Goal: Task Accomplishment & Management: Use online tool/utility

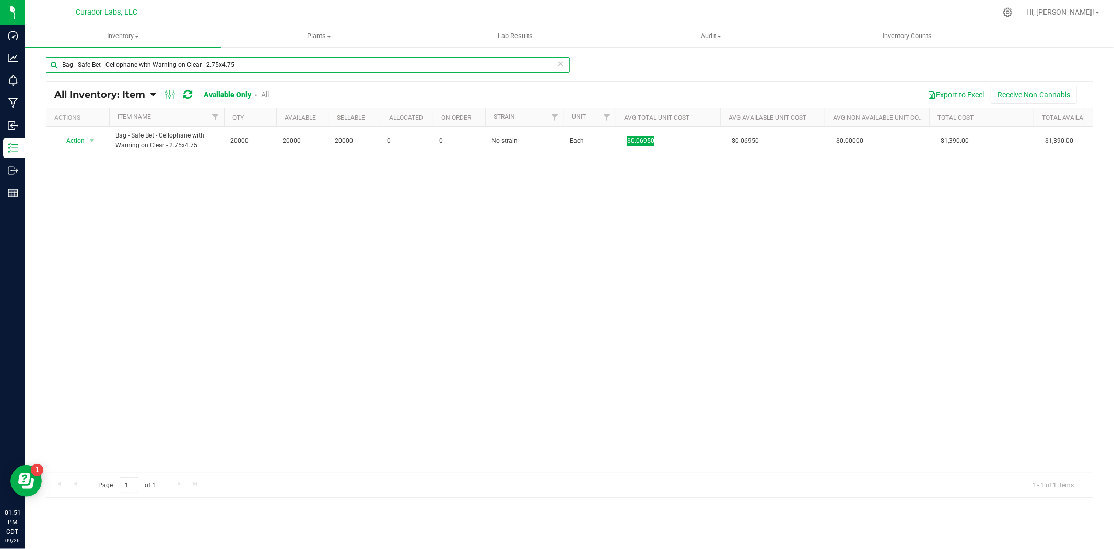
drag, startPoint x: 246, startPoint y: 63, endPoint x: 150, endPoint y: 74, distance: 96.2
click at [0, 56] on html "Dashboard Analytics Monitoring Manufacturing Inbound Inventory Outbound Reports…" at bounding box center [557, 274] width 1114 height 549
paste input "Cart - HeadChange - EZ Click Glass Live Resin THC M [PERSON_NAME] - 0.5mL"
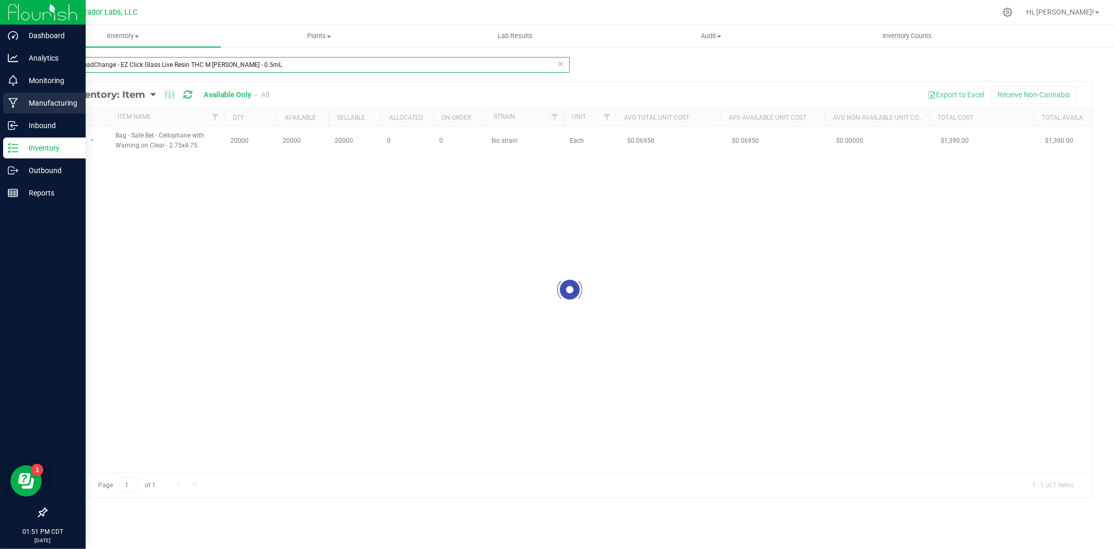
type input "Cart - HeadChange - EZ Click Glass Live Resin THC M [PERSON_NAME] - 0.5mL"
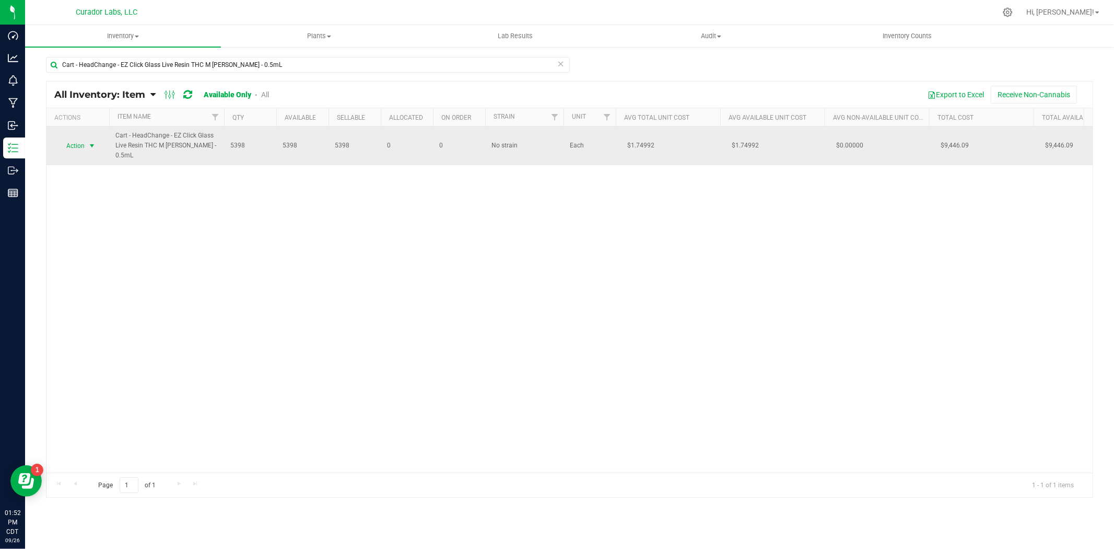
click at [97, 147] on span "select" at bounding box center [92, 145] width 13 height 15
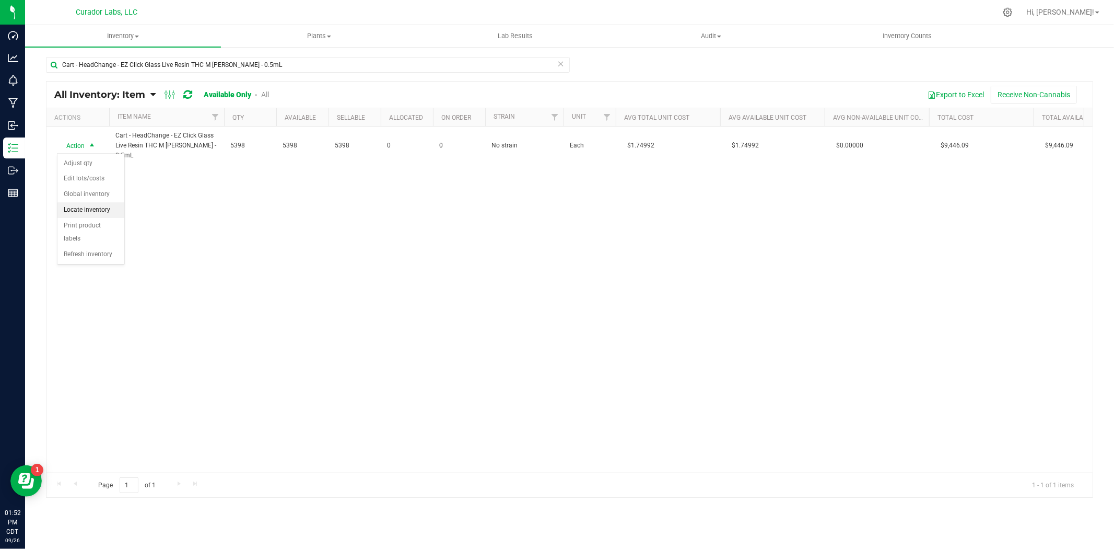
click at [89, 212] on li "Locate inventory" at bounding box center [90, 210] width 67 height 16
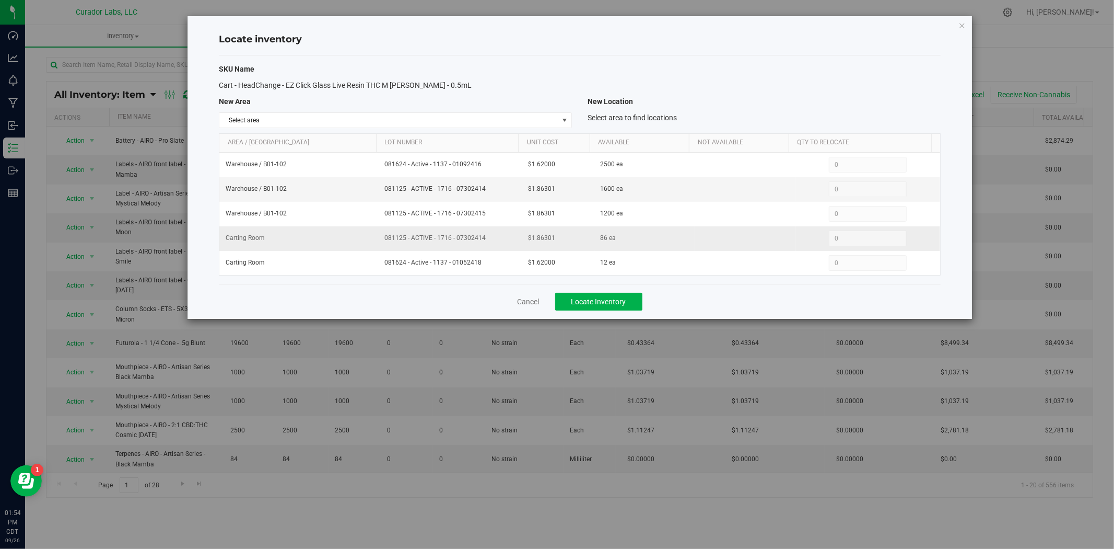
drag, startPoint x: 558, startPoint y: 243, endPoint x: 508, endPoint y: 242, distance: 49.6
click at [508, 242] on tr "Carting Room 081125 - ACTIVE - 1716 - 07302414 $1.86301 86 ea 0 0" at bounding box center [579, 238] width 721 height 25
copy tr "$1.86301"
click at [536, 301] on link "Cancel" at bounding box center [529, 301] width 22 height 10
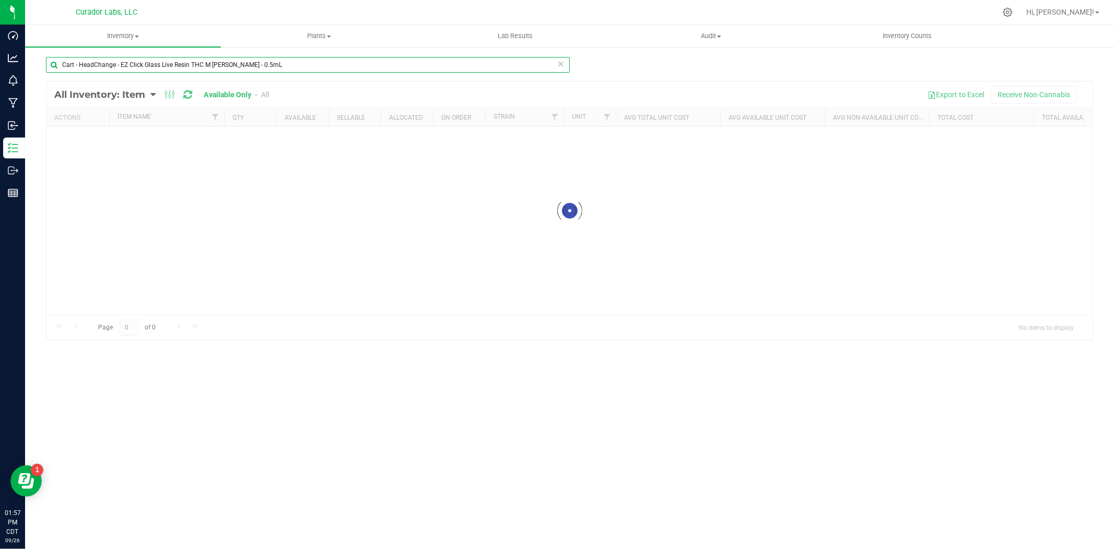
drag, startPoint x: 286, startPoint y: 65, endPoint x: 45, endPoint y: 74, distance: 241.5
click at [45, 74] on div "Cart - HeadChange - EZ Click Glass Live Resin THC M [PERSON_NAME] - 0.5mL Loadi…" at bounding box center [569, 209] width 1089 height 327
paste input "Live Rosin THC M [PERSON_NAME] - 5ml"
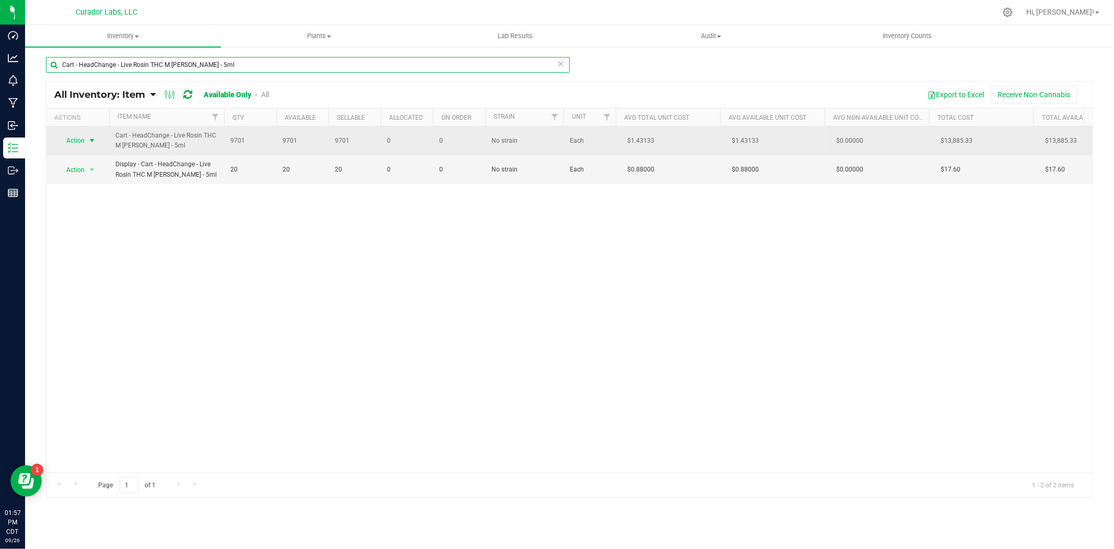
type input "Cart - HeadChange - Live Rosin THC M [PERSON_NAME] - 5ml"
click at [82, 139] on span "Action" at bounding box center [71, 140] width 28 height 15
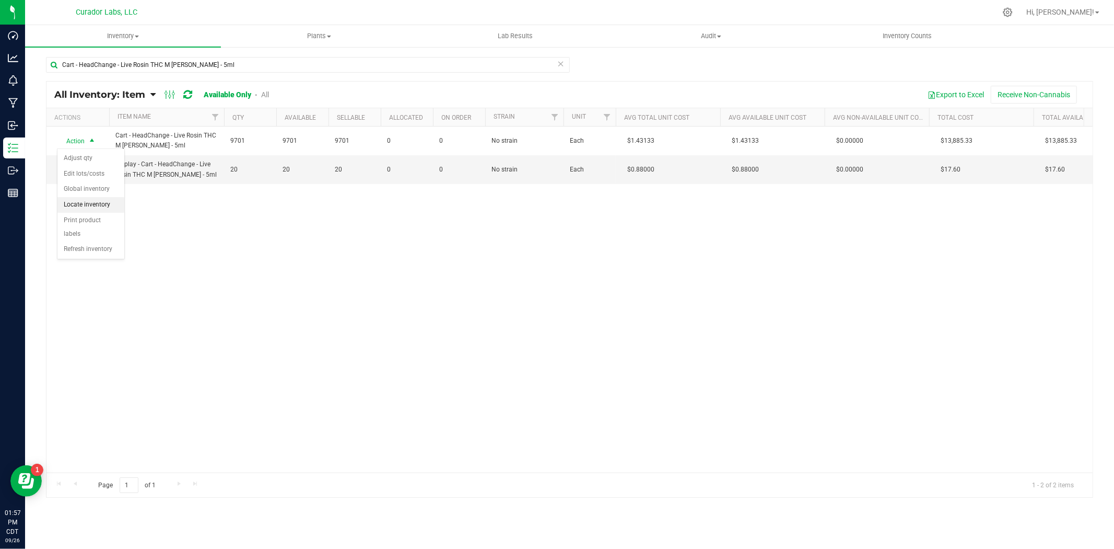
click at [73, 208] on li "Locate inventory" at bounding box center [90, 205] width 67 height 16
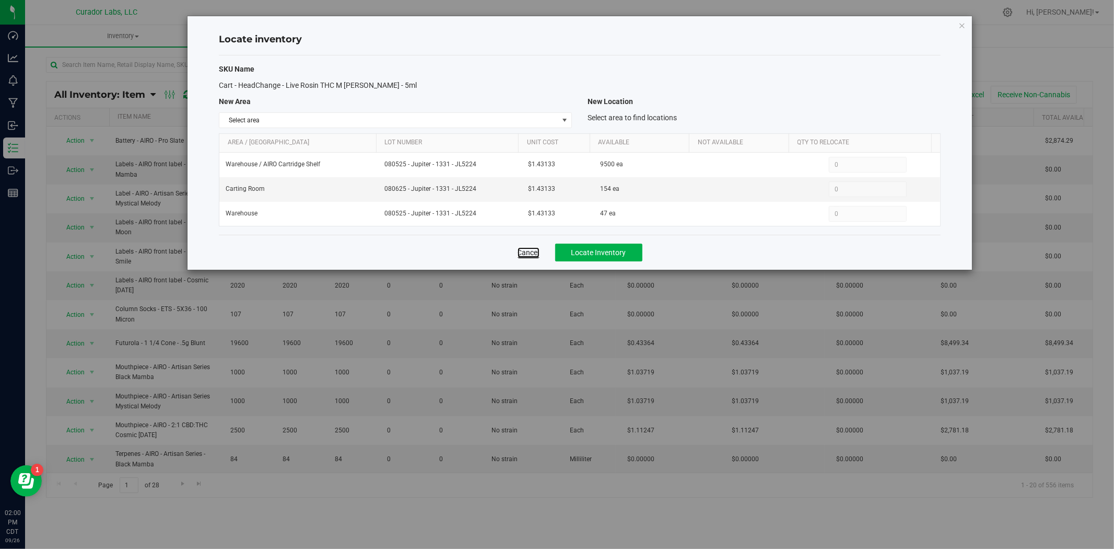
click at [536, 253] on link "Cancel" at bounding box center [529, 252] width 22 height 10
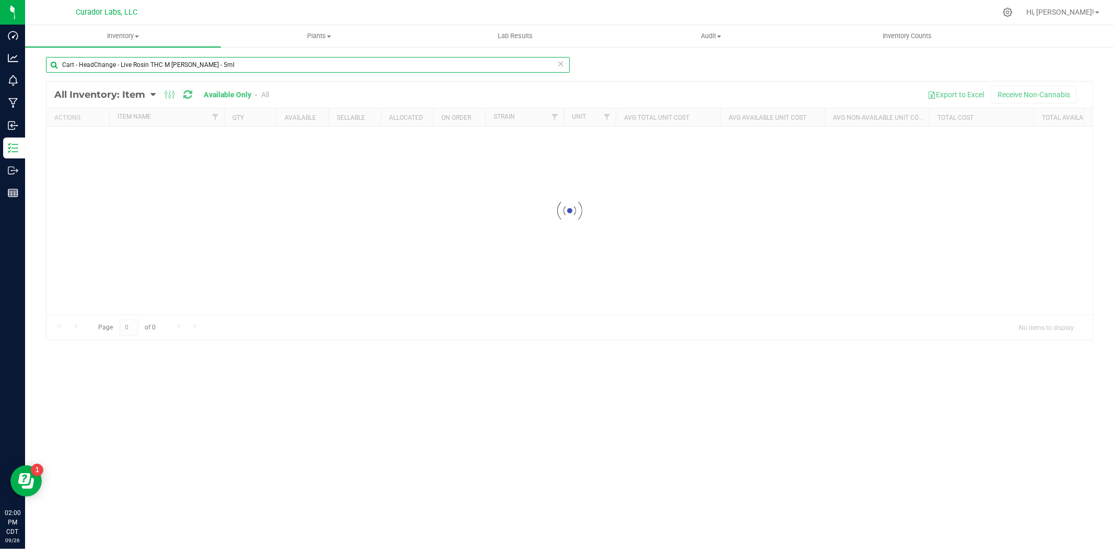
drag, startPoint x: 240, startPoint y: 61, endPoint x: 168, endPoint y: 51, distance: 72.8
click at [0, 38] on html "Dashboard Analytics Monitoring Manufacturing Inbound Inventory Outbound Reports…" at bounding box center [557, 274] width 1114 height 549
paste input "Safe Bet - AIO Disti Eco Star Recycle Sticker + Warning on Orange - 1"
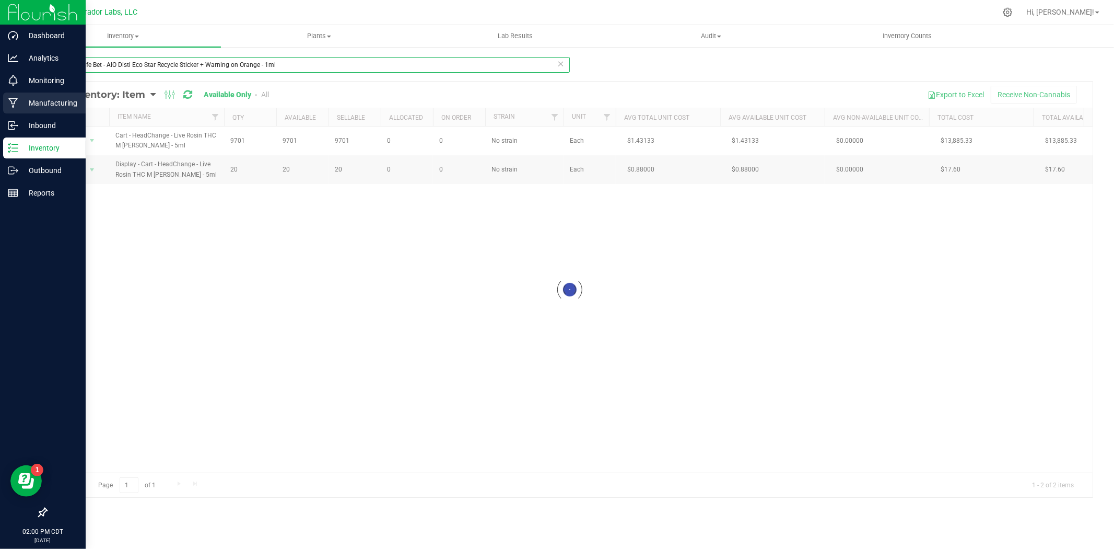
type input "Cart - Safe Bet - AIO Disti Eco Star Recycle Sticker + Warning on Orange - 1ml"
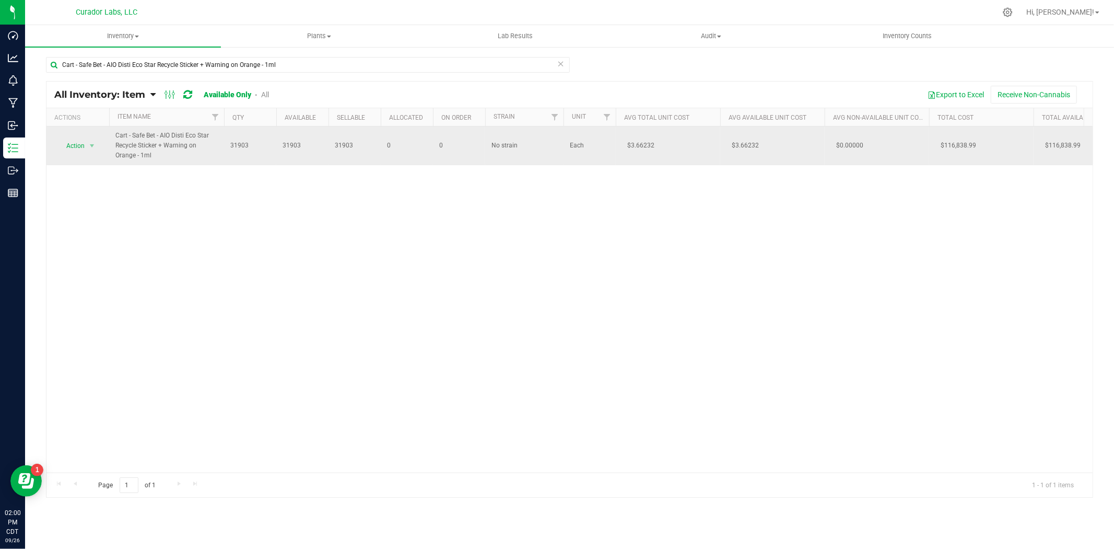
click at [97, 146] on span "select" at bounding box center [92, 145] width 13 height 15
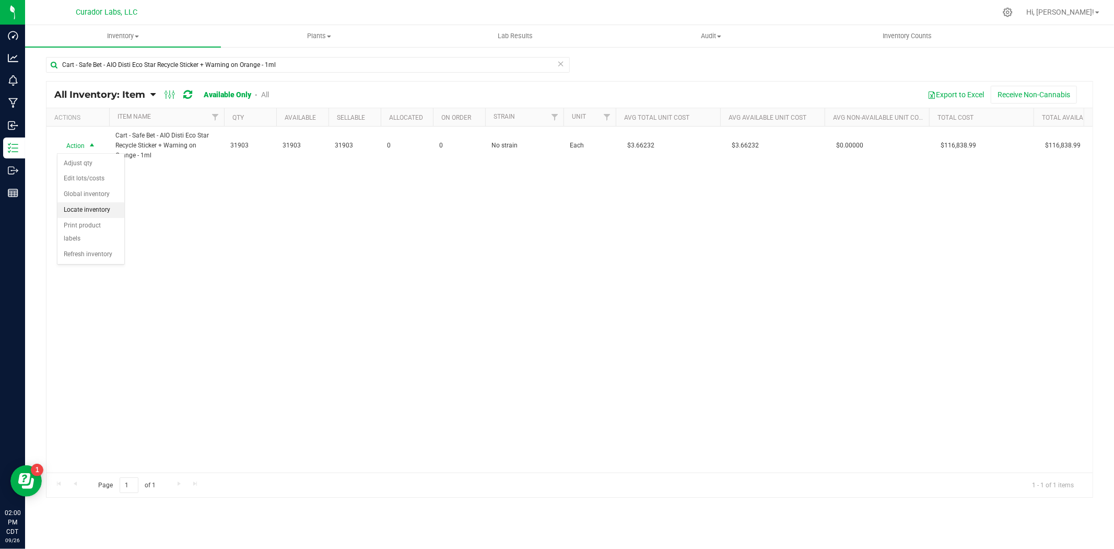
click at [95, 208] on li "Locate inventory" at bounding box center [90, 210] width 67 height 16
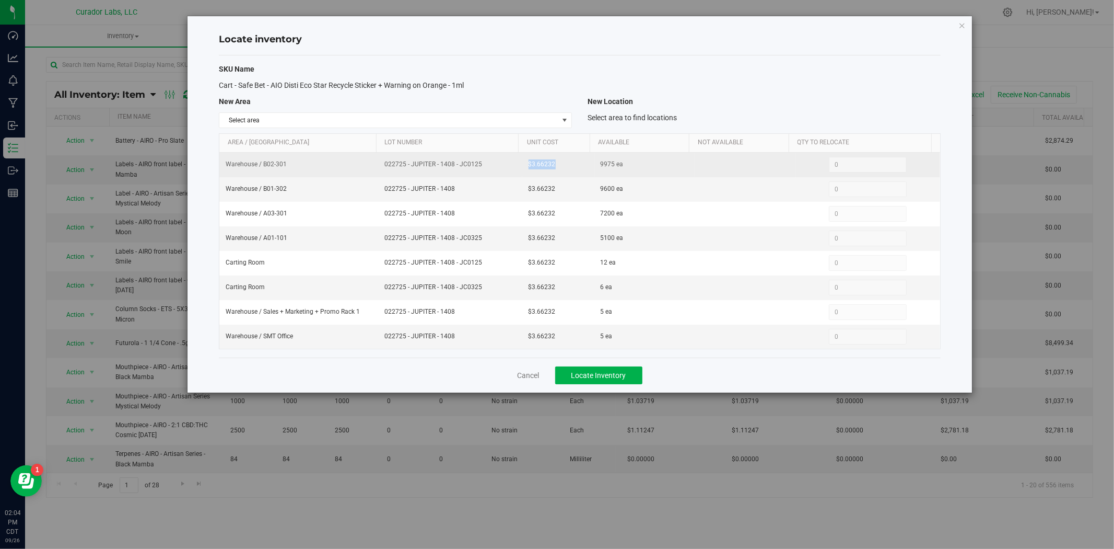
drag, startPoint x: 537, startPoint y: 169, endPoint x: 525, endPoint y: 169, distance: 12.0
click at [525, 169] on td "$3.66232" at bounding box center [558, 165] width 72 height 25
copy span "$3.66232"
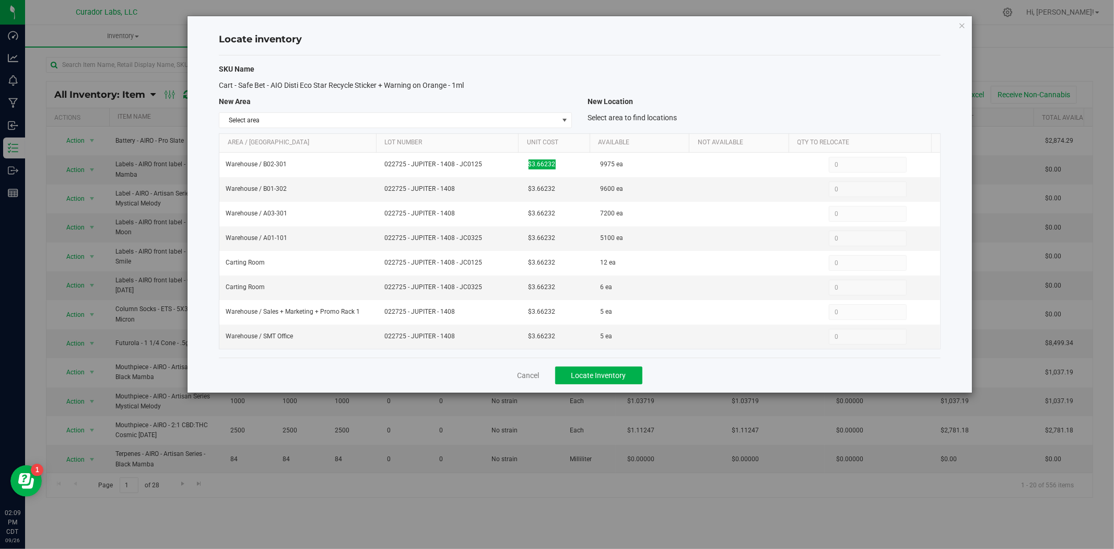
click at [539, 387] on div "Cancel Locate Inventory" at bounding box center [580, 374] width 722 height 35
click at [541, 372] on div "Cancel Locate Inventory" at bounding box center [580, 374] width 722 height 35
click at [537, 372] on link "Cancel" at bounding box center [529, 375] width 22 height 10
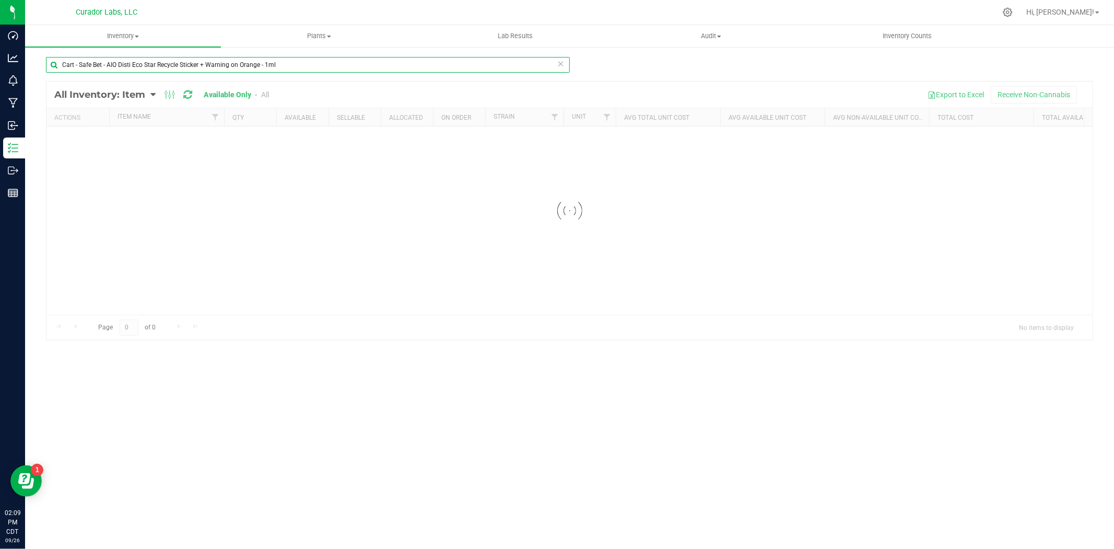
drag, startPoint x: 285, startPoint y: 68, endPoint x: -134, endPoint y: 39, distance: 419.4
click at [0, 39] on html "Dashboard Analytics Monitoring Manufacturing Inbound Inventory Outbound Reports…" at bounding box center [557, 274] width 1114 height 549
paste input "" Cart - AIRO - Top Fill Press Fit THC M [PERSON_NAME] - 1mL""
click at [70, 64] on input "" Cart - AIRO - Top Fill Press Fit THC M [PERSON_NAME] - 1mL" at bounding box center [308, 65] width 524 height 16
type input "Cart - AIRO - Top Fill Press Fit THC M [PERSON_NAME] - 1mL"
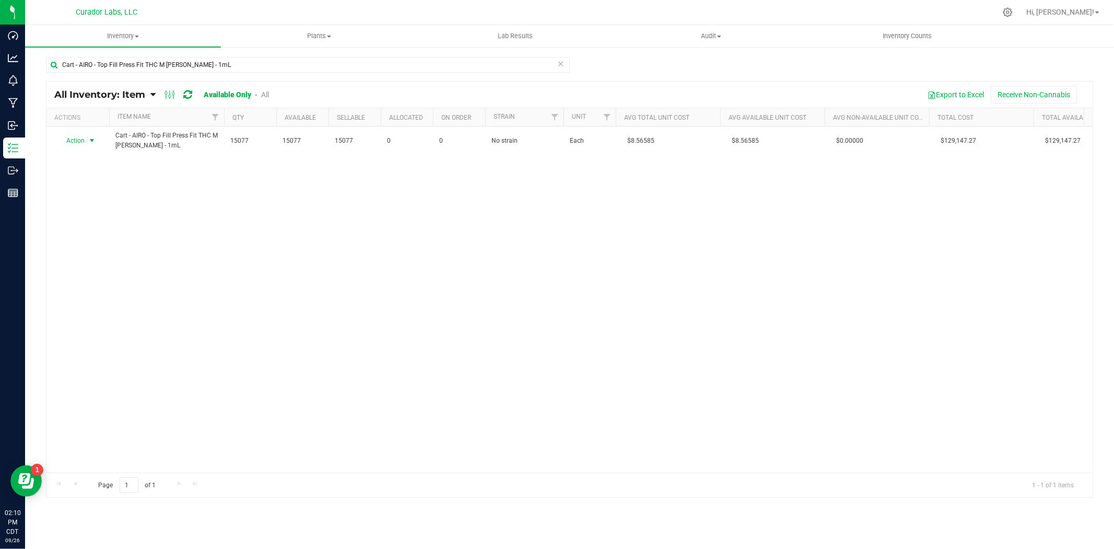
click at [88, 142] on span "select" at bounding box center [92, 140] width 8 height 8
click at [90, 200] on li "Locate inventory" at bounding box center [90, 205] width 67 height 16
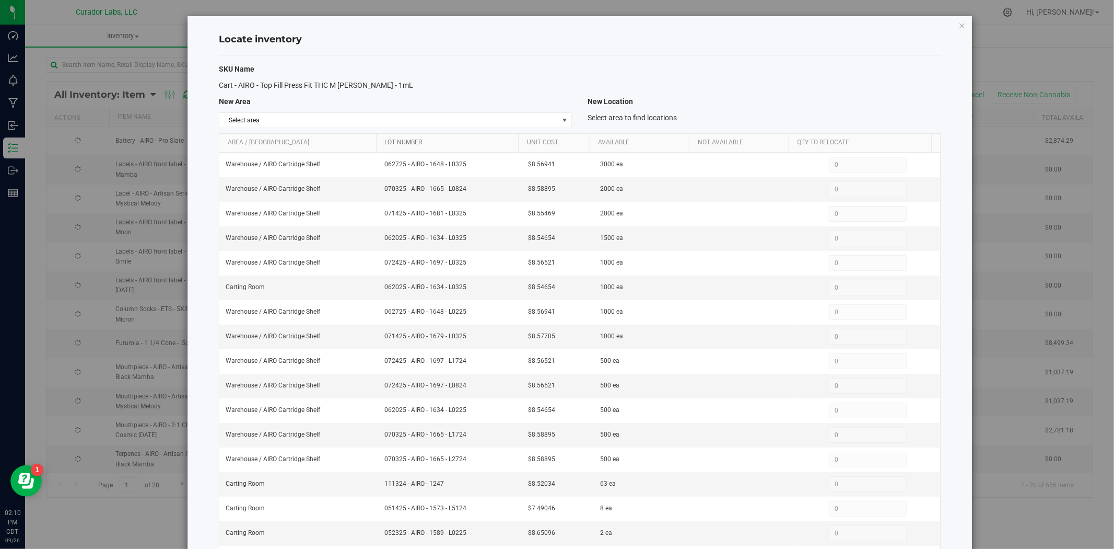
click at [445, 143] on link "Lot Number" at bounding box center [450, 142] width 130 height 8
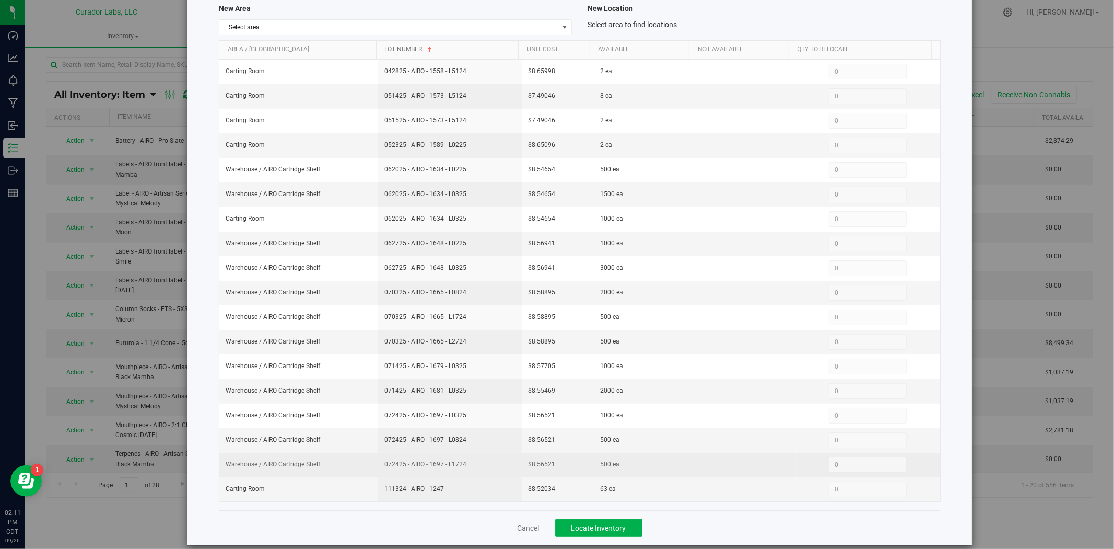
scroll to position [108, 0]
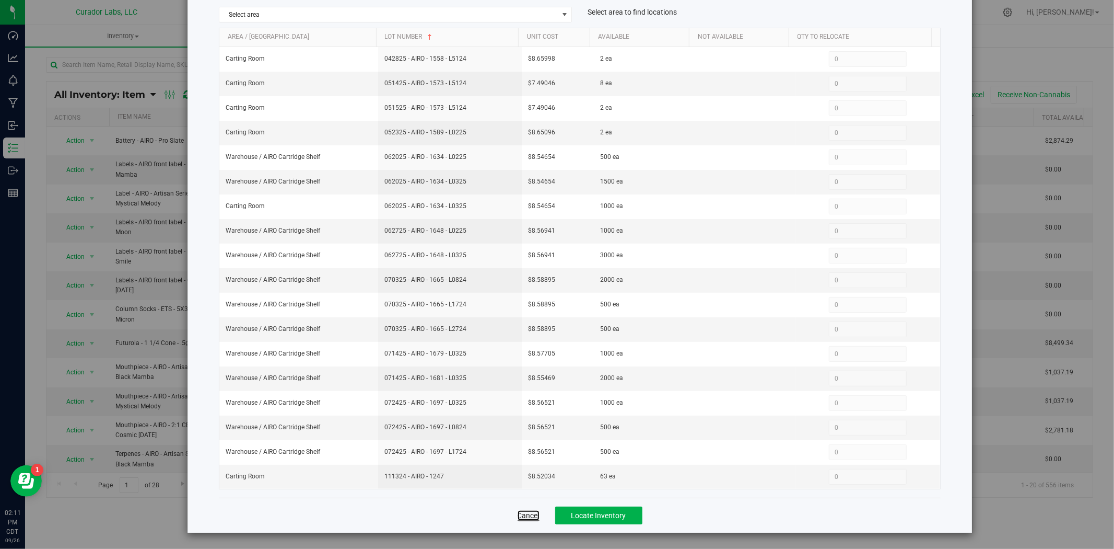
click at [529, 513] on link "Cancel" at bounding box center [529, 515] width 22 height 10
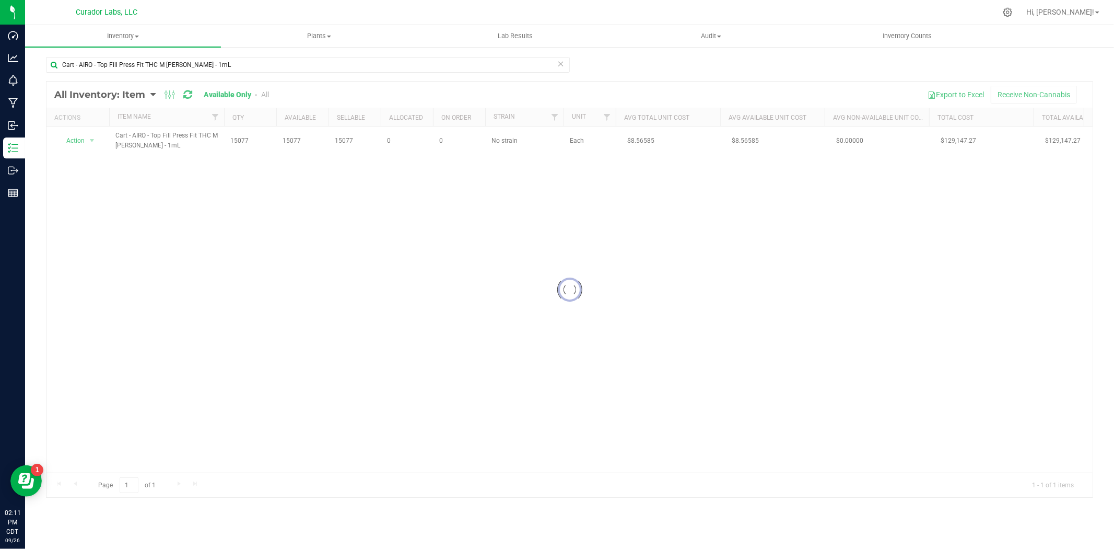
click at [76, 143] on div at bounding box center [569, 288] width 1046 height 415
click at [76, 143] on span "Action" at bounding box center [71, 140] width 28 height 15
click at [82, 175] on li "Edit lots/costs" at bounding box center [90, 174] width 67 height 16
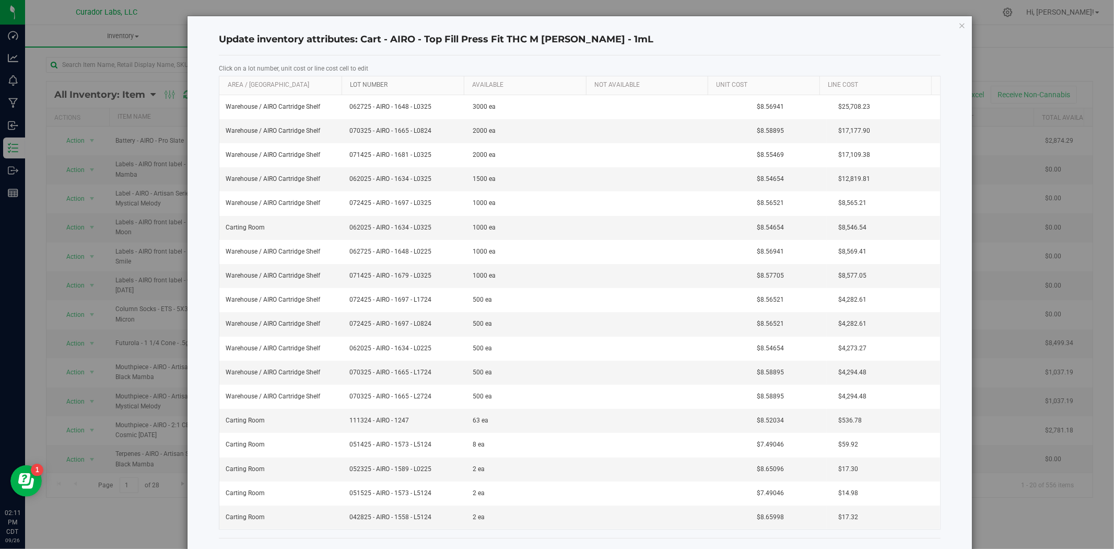
click at [417, 85] on link "Lot Number" at bounding box center [405, 85] width 110 height 8
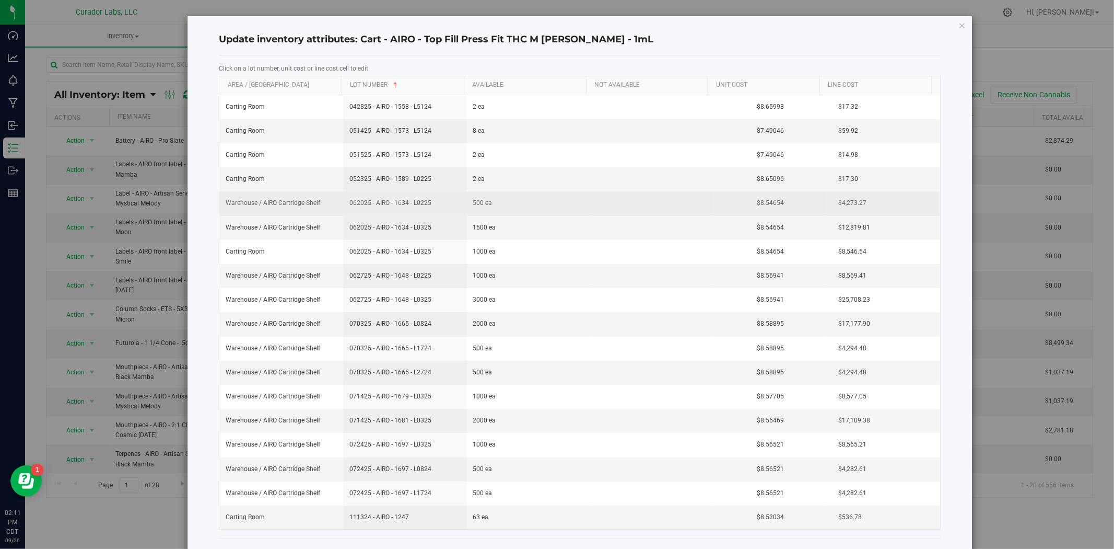
click at [416, 207] on span "062025 - AIRO - 1634 - L0225" at bounding box center [405, 203] width 111 height 10
click at [422, 203] on input "062025 - AIRO - 1634 - L0225" at bounding box center [402, 203] width 113 height 16
type input "062025 - AIRO - 1634 - L0325"
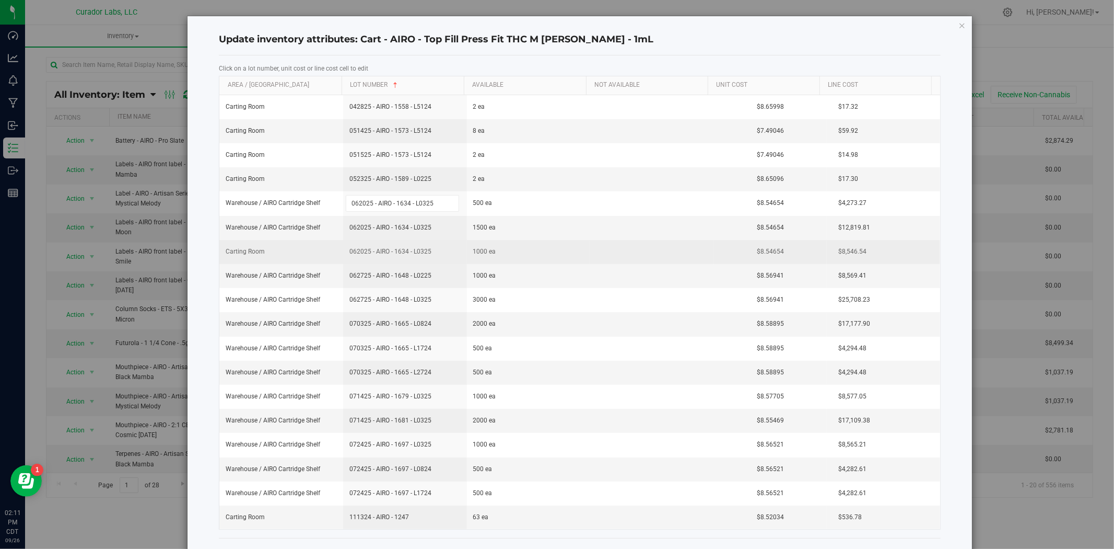
click at [593, 246] on div "Carting Room 042825 - AIRO - 1558 - L5124 2 ea $8.65998 $17.32 Carting Room 051…" at bounding box center [579, 312] width 721 height 434
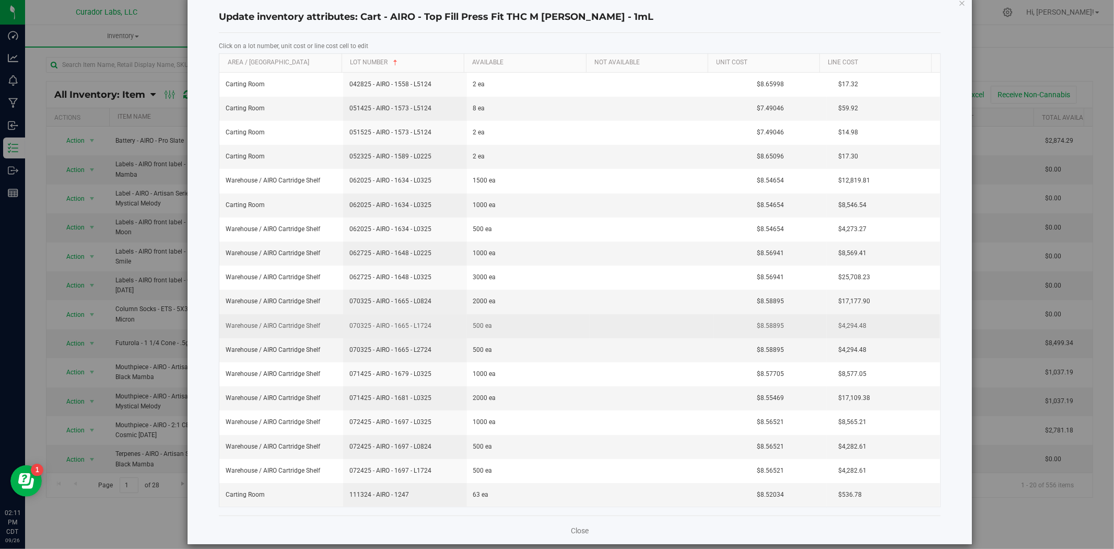
scroll to position [34, 0]
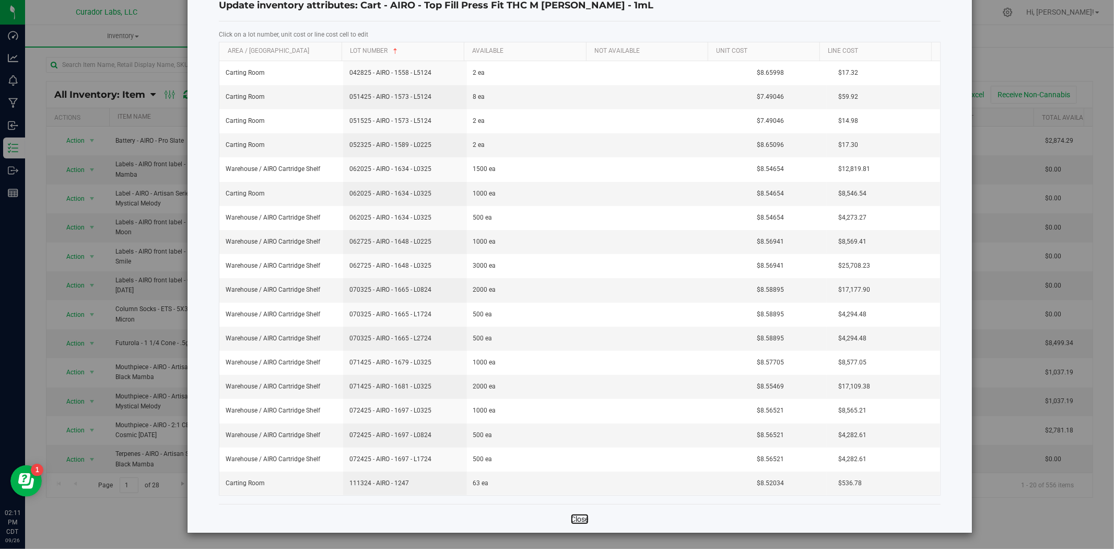
drag, startPoint x: 579, startPoint y: 521, endPoint x: 566, endPoint y: 520, distance: 12.6
click at [580, 521] on link "Close" at bounding box center [580, 519] width 18 height 10
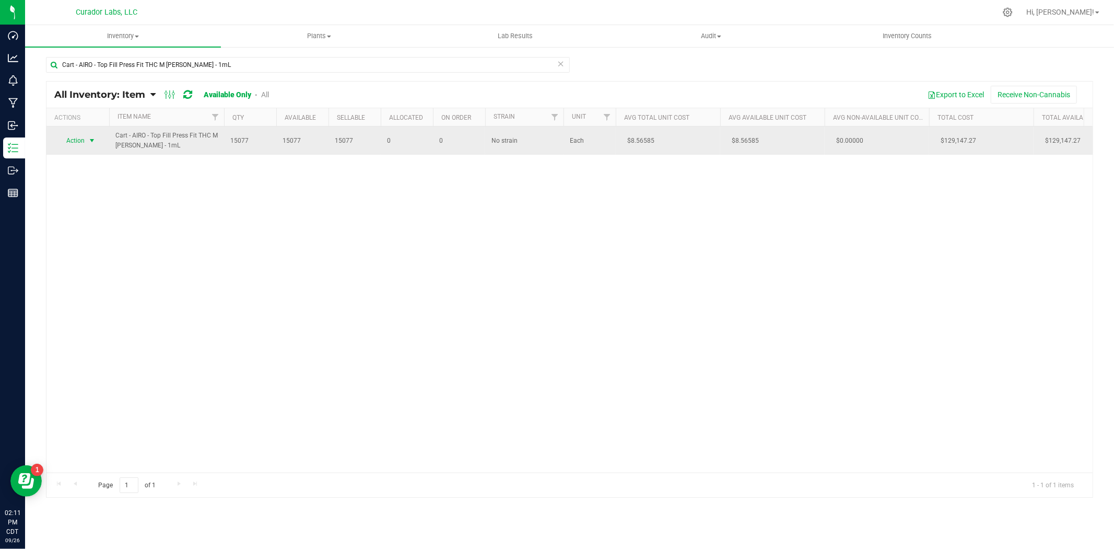
click at [84, 142] on span "Action" at bounding box center [71, 140] width 28 height 15
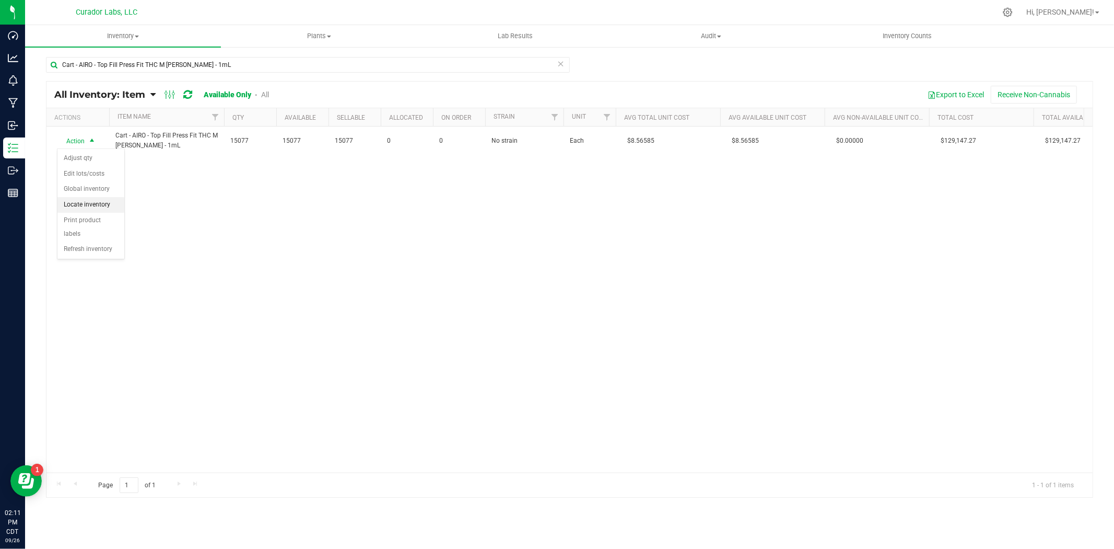
click at [88, 205] on li "Locate inventory" at bounding box center [90, 205] width 67 height 16
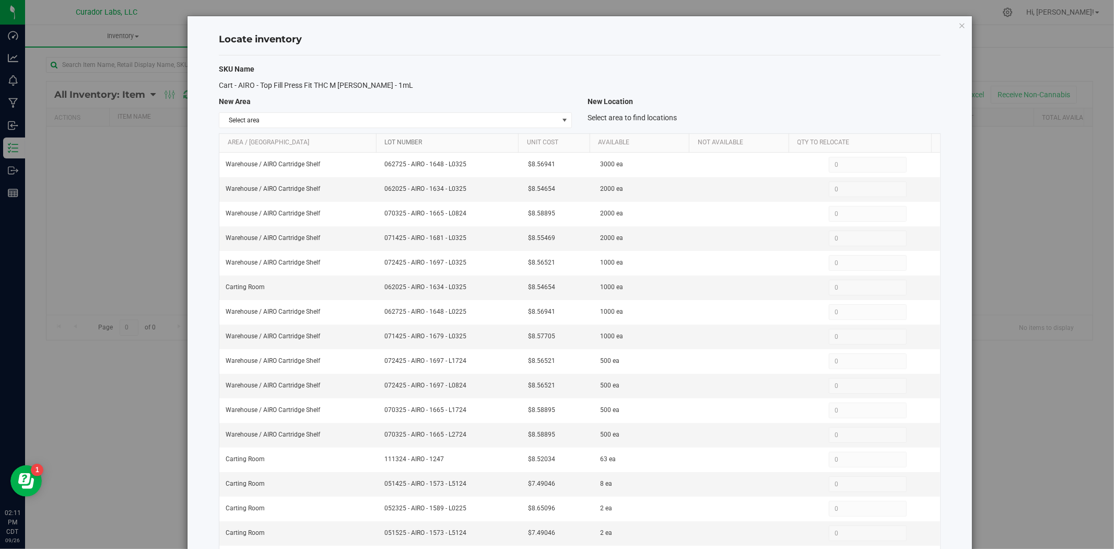
click at [440, 143] on link "Lot Number" at bounding box center [450, 142] width 130 height 8
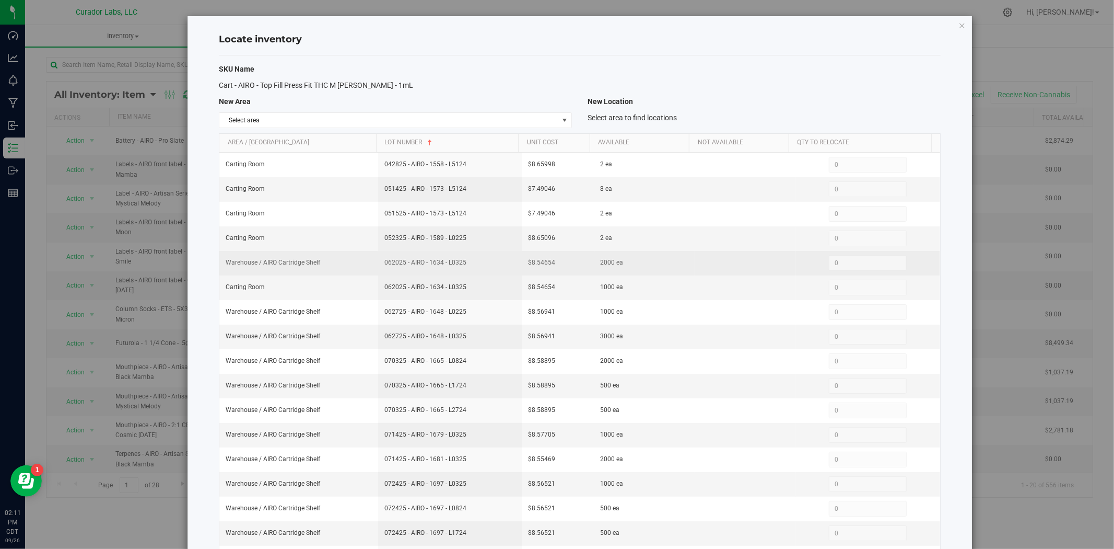
drag, startPoint x: 473, startPoint y: 264, endPoint x: 353, endPoint y: 262, distance: 120.7
click at [353, 262] on tr "Warehouse / AIRO Cartridge Shelf 062025 - AIRO - 1634 - L0325 $8.54654 2000 ea …" at bounding box center [579, 263] width 721 height 25
copy tr "062025 - AIRO - 1634 - L0325"
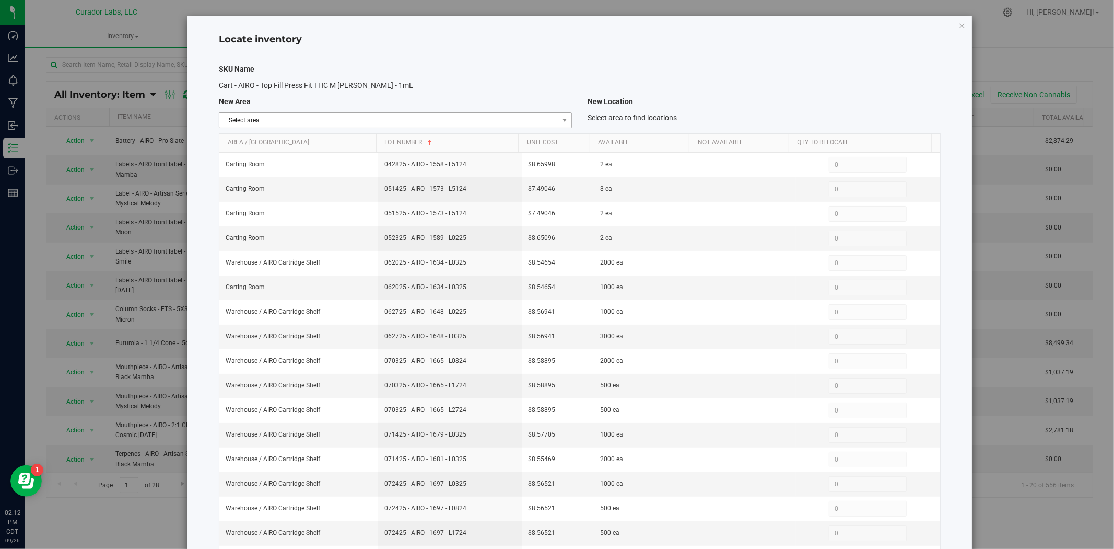
click at [444, 115] on span "Select area" at bounding box center [388, 120] width 339 height 15
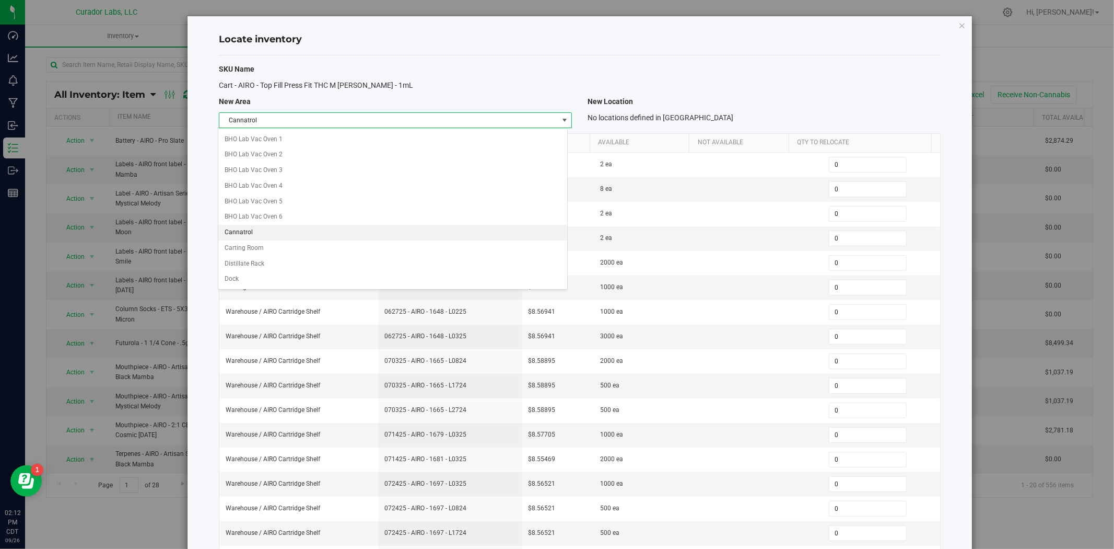
scroll to position [170, 0]
click at [270, 217] on li "Carting Room" at bounding box center [392, 216] width 349 height 16
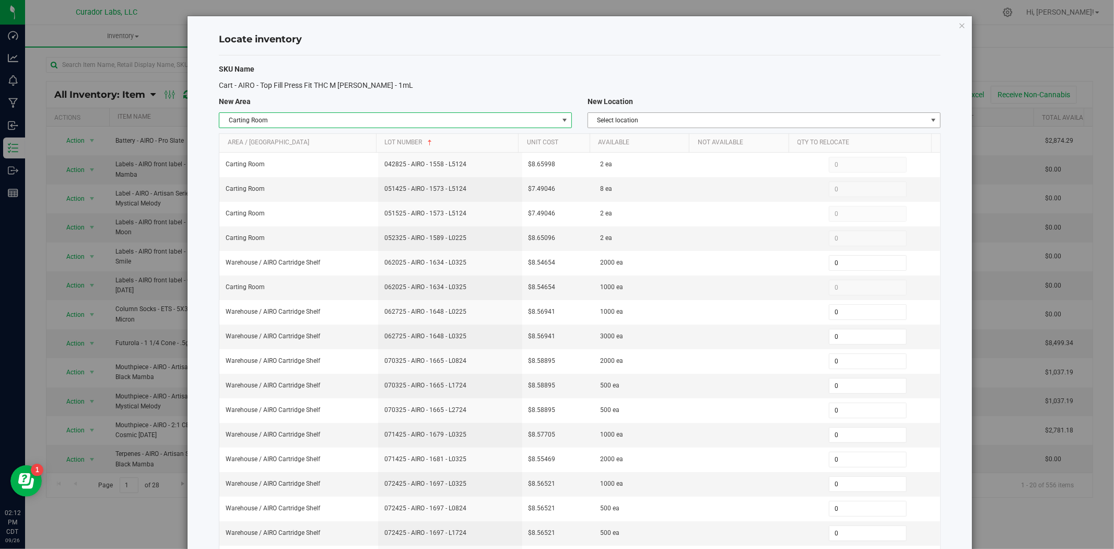
click at [669, 126] on span "Select location" at bounding box center [757, 120] width 339 height 15
click at [758, 30] on div "Locate inventory" at bounding box center [580, 40] width 722 height 31
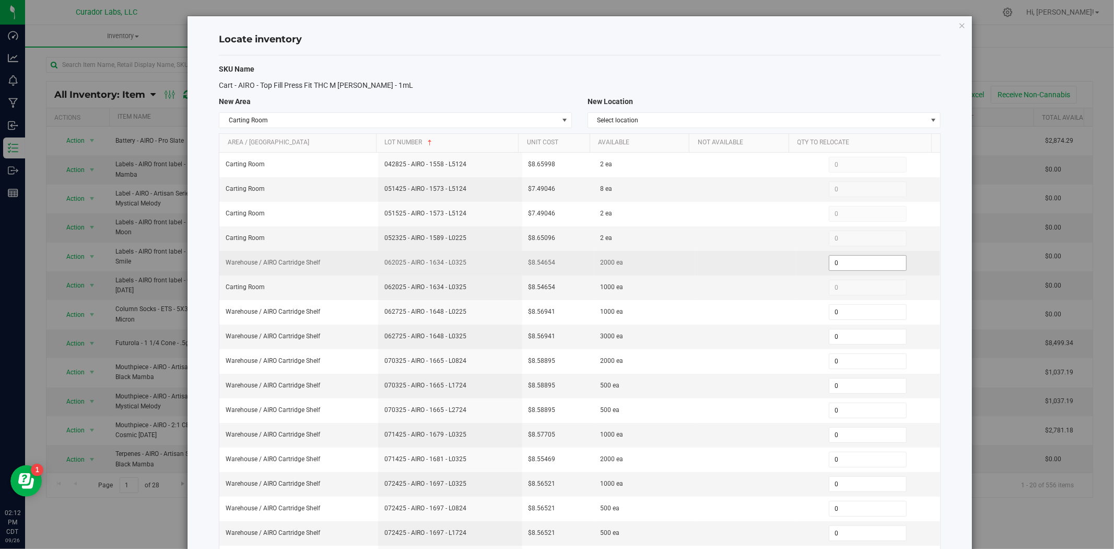
drag, startPoint x: 846, startPoint y: 265, endPoint x: 734, endPoint y: 270, distance: 112.4
click at [735, 270] on tr "Warehouse / AIRO Cartridge Shelf 062025 - AIRO - 1634 - L0325 $8.54654 2000 ea …" at bounding box center [579, 263] width 721 height 25
type input "2000"
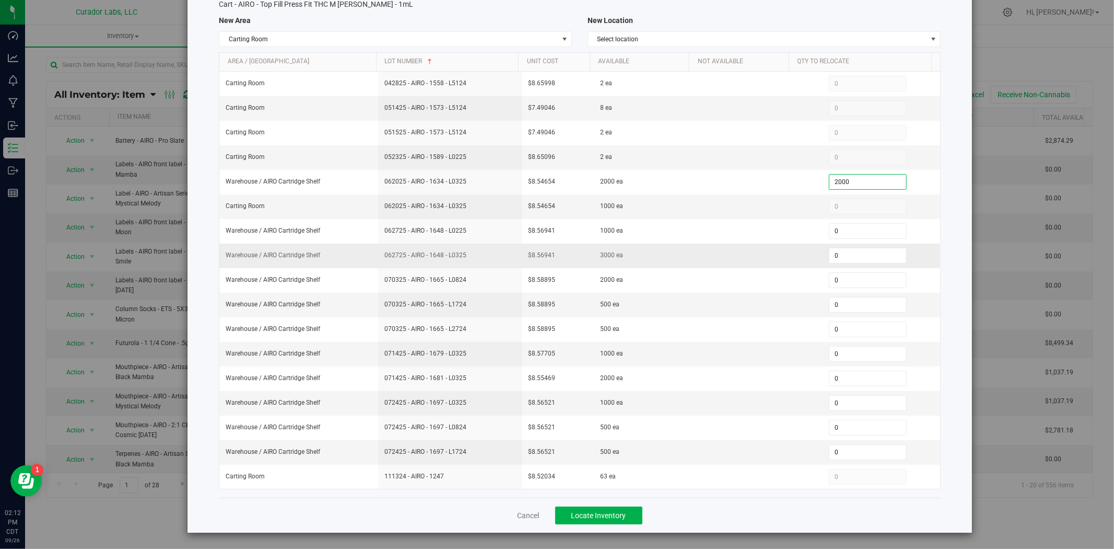
scroll to position [84, 0]
click at [583, 516] on span "Locate Inventory" at bounding box center [599, 515] width 55 height 8
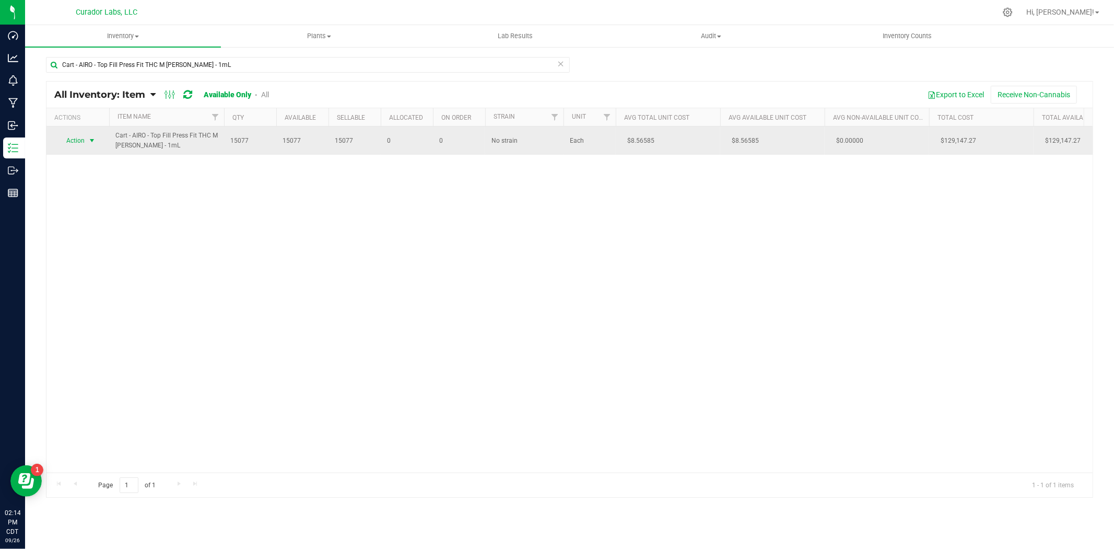
click at [87, 136] on span "select" at bounding box center [92, 140] width 13 height 15
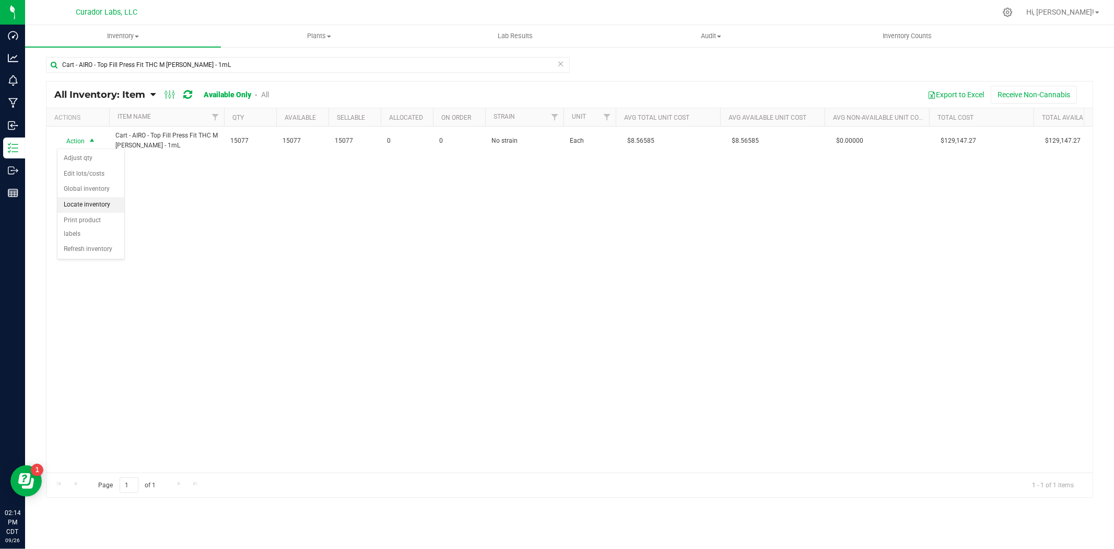
click at [102, 202] on li "Locate inventory" at bounding box center [90, 205] width 67 height 16
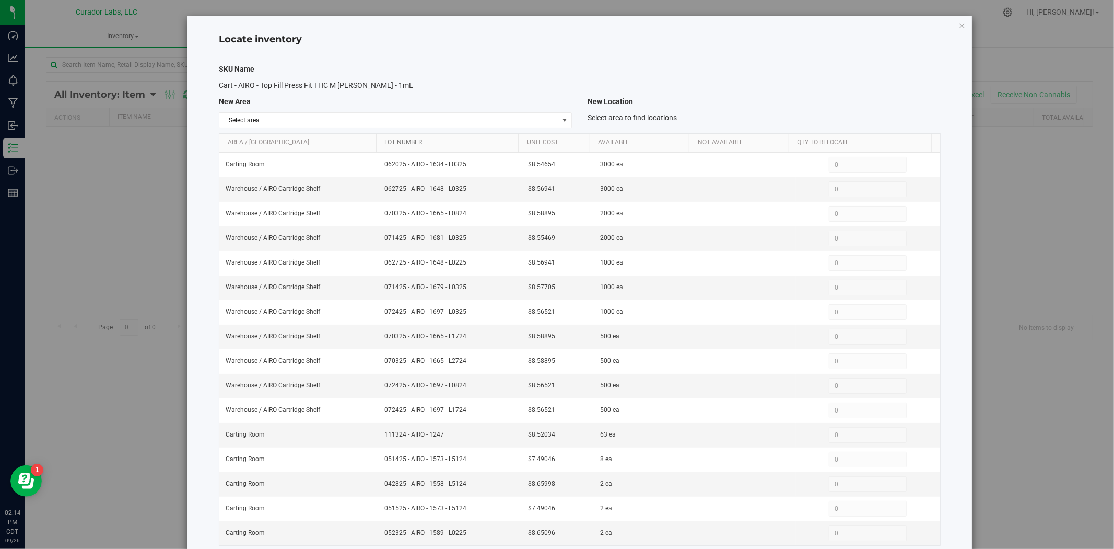
click at [453, 142] on link "Lot Number" at bounding box center [450, 142] width 130 height 8
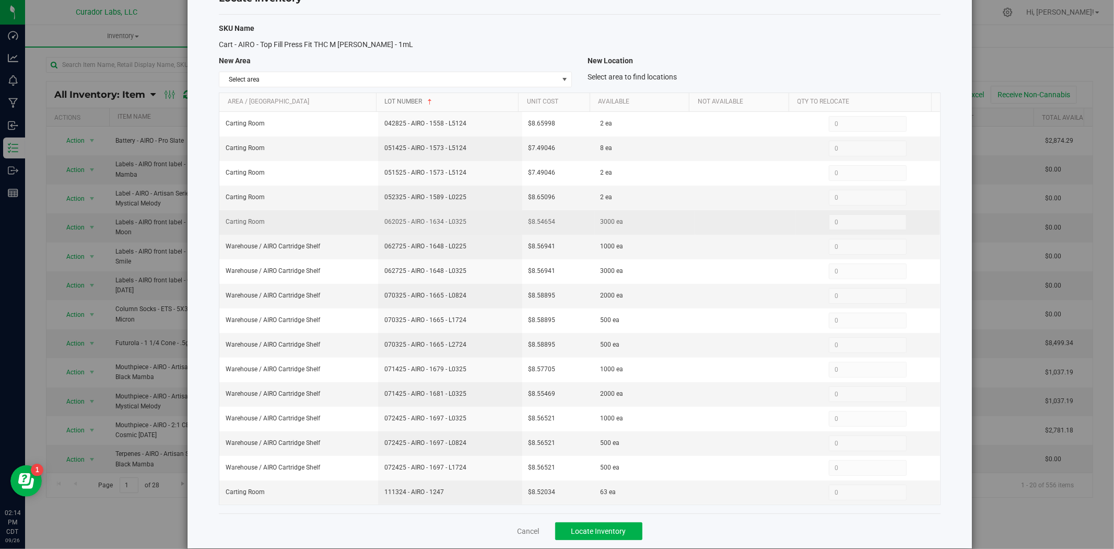
scroll to position [59, 0]
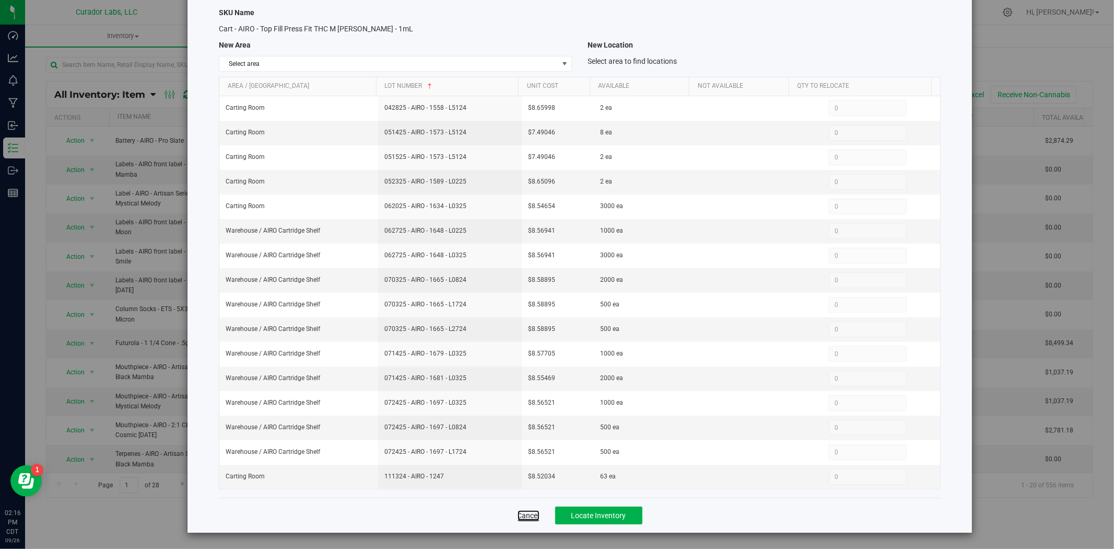
click at [523, 512] on link "Cancel" at bounding box center [529, 515] width 22 height 10
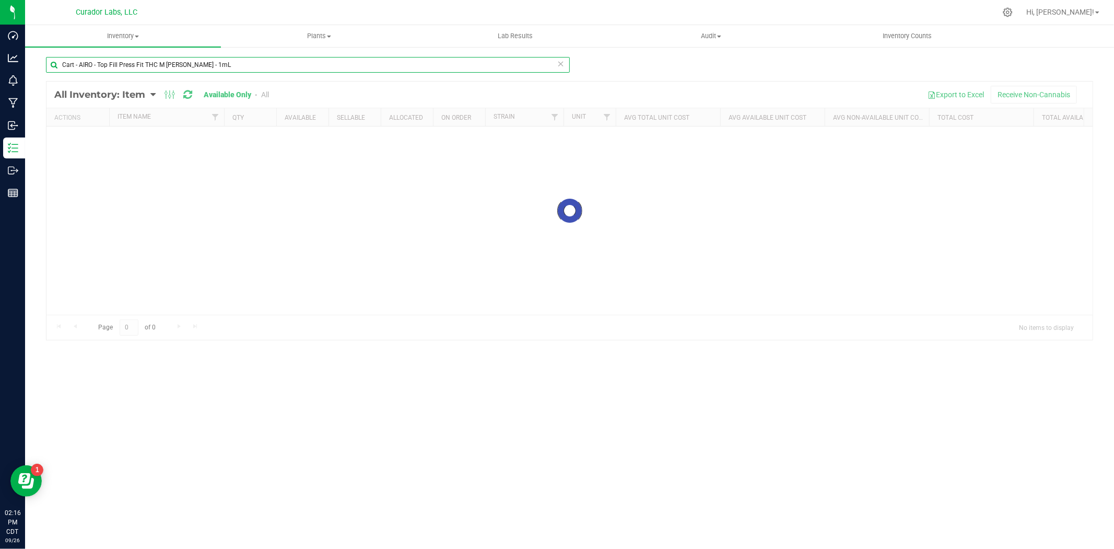
drag, startPoint x: -248, startPoint y: 50, endPoint x: -295, endPoint y: 47, distance: 47.1
click at [0, 47] on html "Dashboard Analytics Monitoring Manufacturing Inbound Inventory Outbound Reports…" at bounding box center [557, 274] width 1114 height 549
paste input "Mouthpiece - AIRO - Artisan Series - Bermuda Triangle"
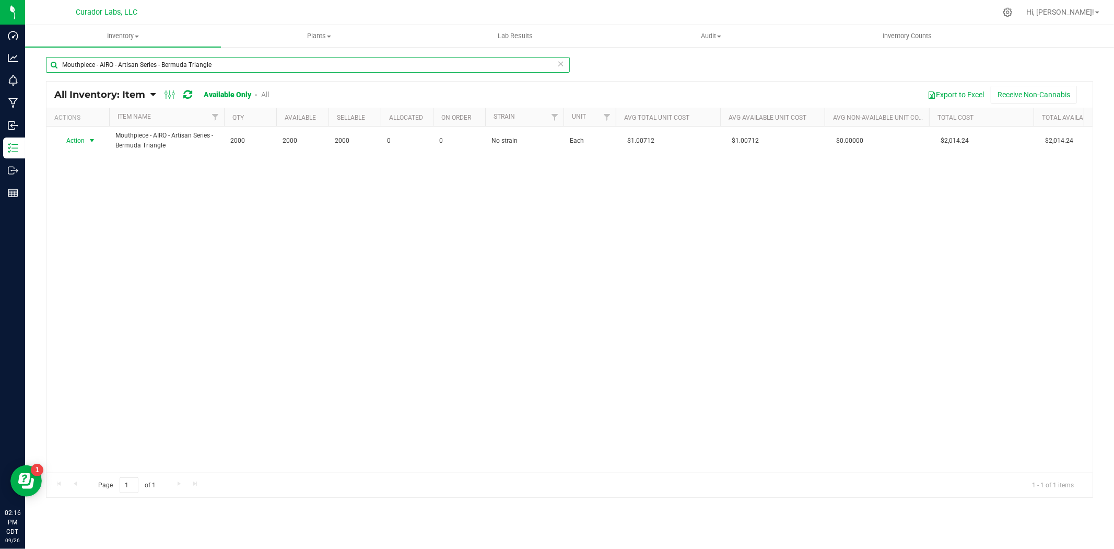
type input "Mouthpiece - AIRO - Artisan Series - Bermuda Triangle"
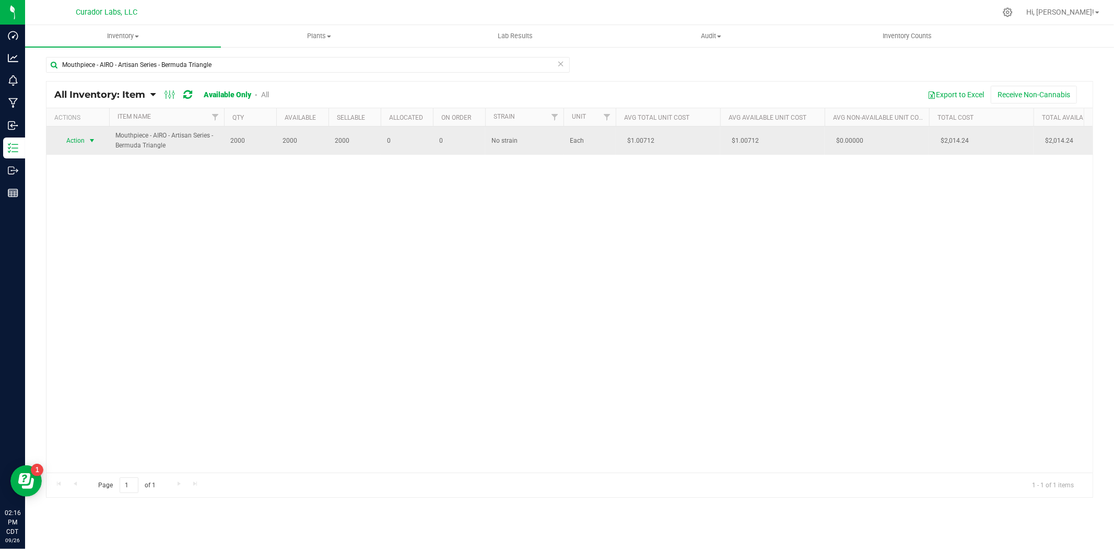
click at [88, 143] on span "select" at bounding box center [92, 140] width 8 height 8
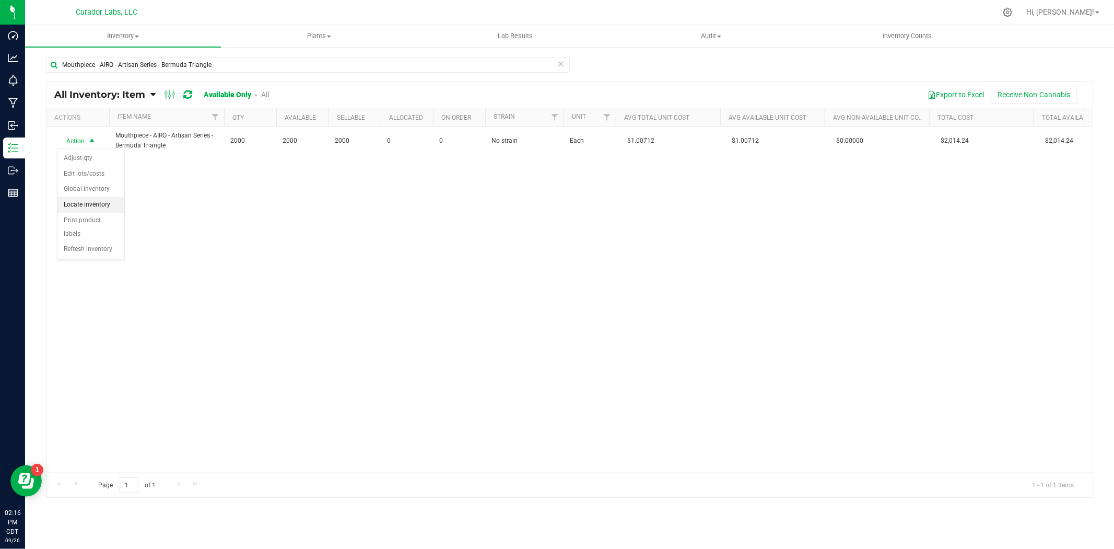
click at [92, 205] on li "Locate inventory" at bounding box center [90, 205] width 67 height 16
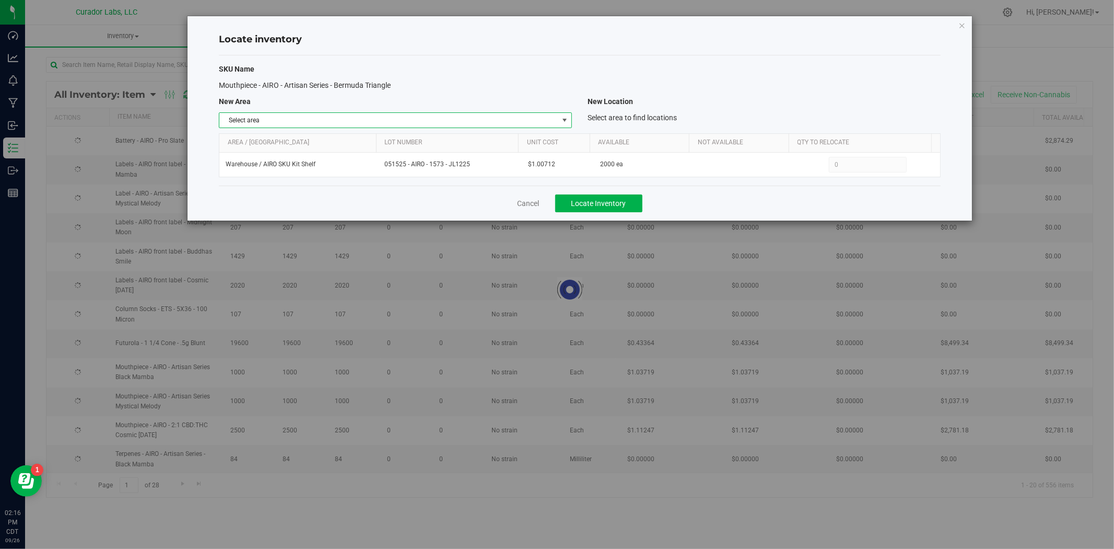
click at [363, 115] on span "Select area" at bounding box center [388, 120] width 339 height 15
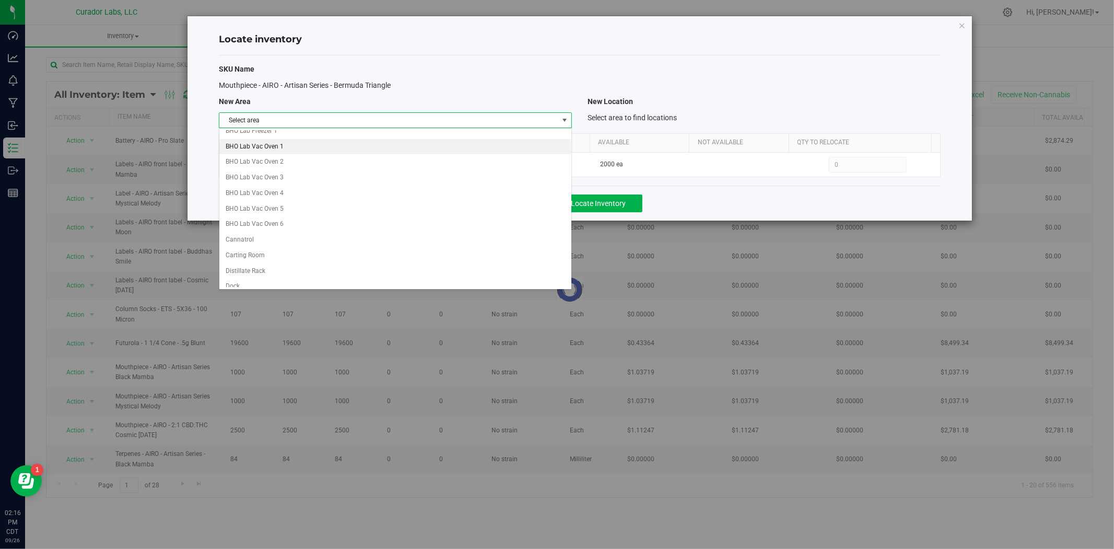
scroll to position [232, 0]
click at [254, 157] on li "Carting Room" at bounding box center [395, 155] width 352 height 16
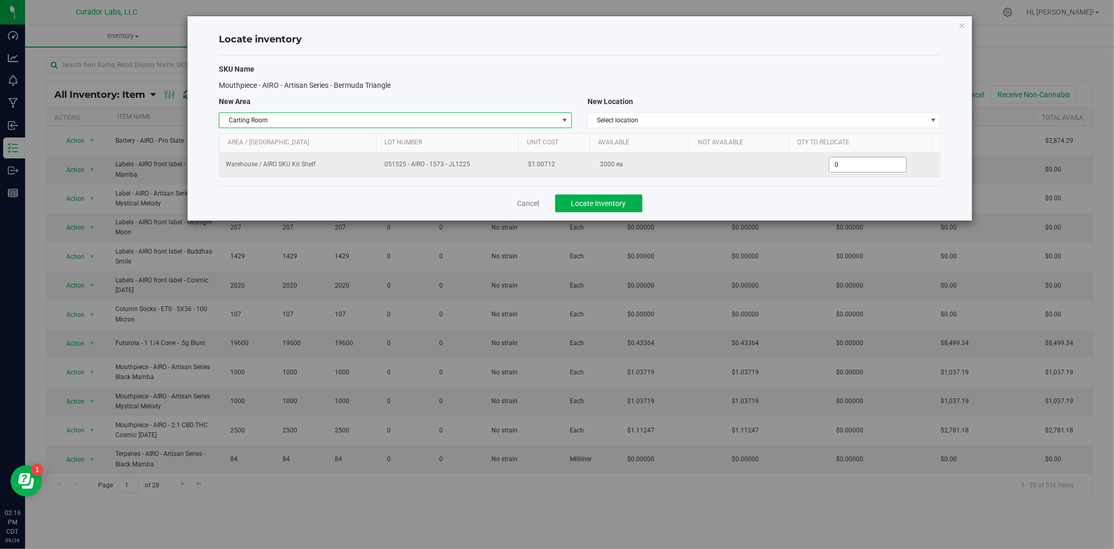
click at [787, 168] on tr "Warehouse / AIRO SKU Kit Shelf 051525 - AIRO - 1573 - JL1225 $1.00712 2000 ea 0…" at bounding box center [579, 165] width 721 height 24
type input "1000"
type input "1,000"
drag, startPoint x: 461, startPoint y: 165, endPoint x: 345, endPoint y: 164, distance: 116.5
click at [299, 168] on tr "Warehouse / AIRO SKU Kit Shelf 051525 - AIRO - 1573 - JL1225 $1.00712 2000 ea 1…" at bounding box center [579, 165] width 721 height 24
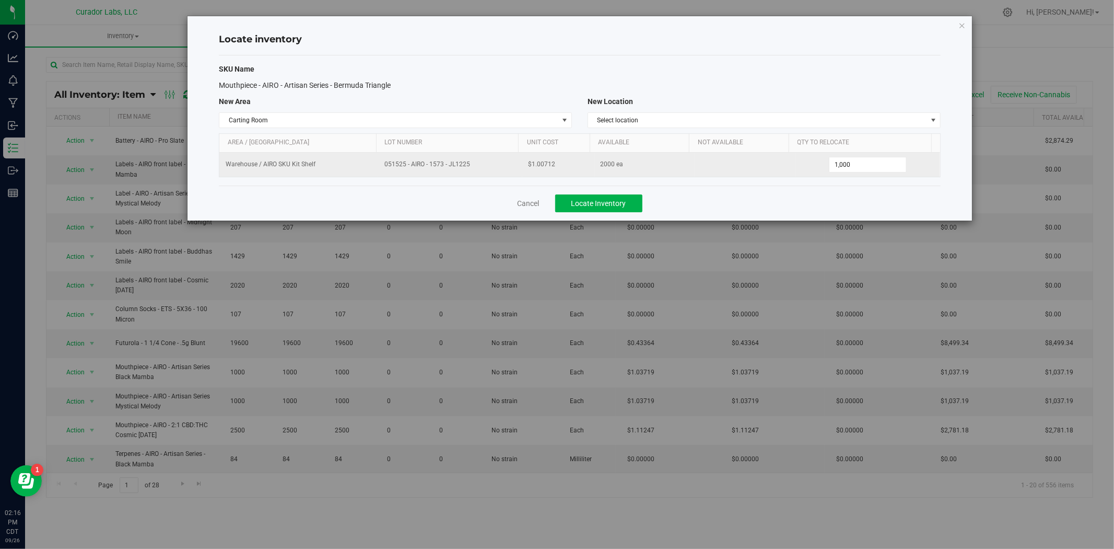
click at [387, 168] on span "051525 - AIRO - 1573 - JL1225" at bounding box center [451, 164] width 132 height 10
drag, startPoint x: 475, startPoint y: 163, endPoint x: 380, endPoint y: 168, distance: 95.2
click at [380, 168] on td "051525 - AIRO - 1573 - JL1225" at bounding box center [450, 165] width 144 height 24
copy span "051525 - AIRO - 1573 - JL1225"
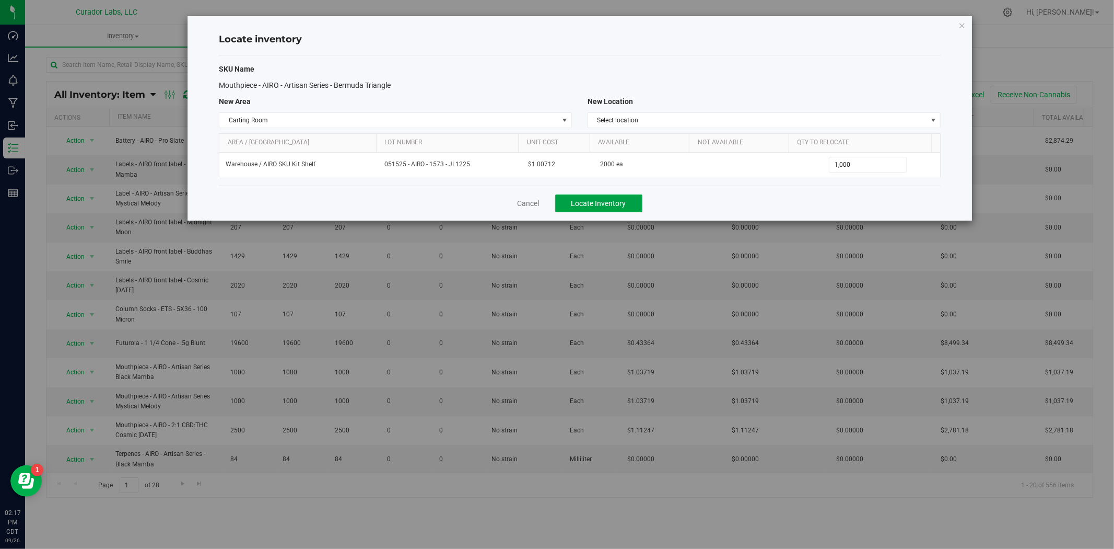
click at [591, 200] on span "Locate Inventory" at bounding box center [599, 203] width 55 height 8
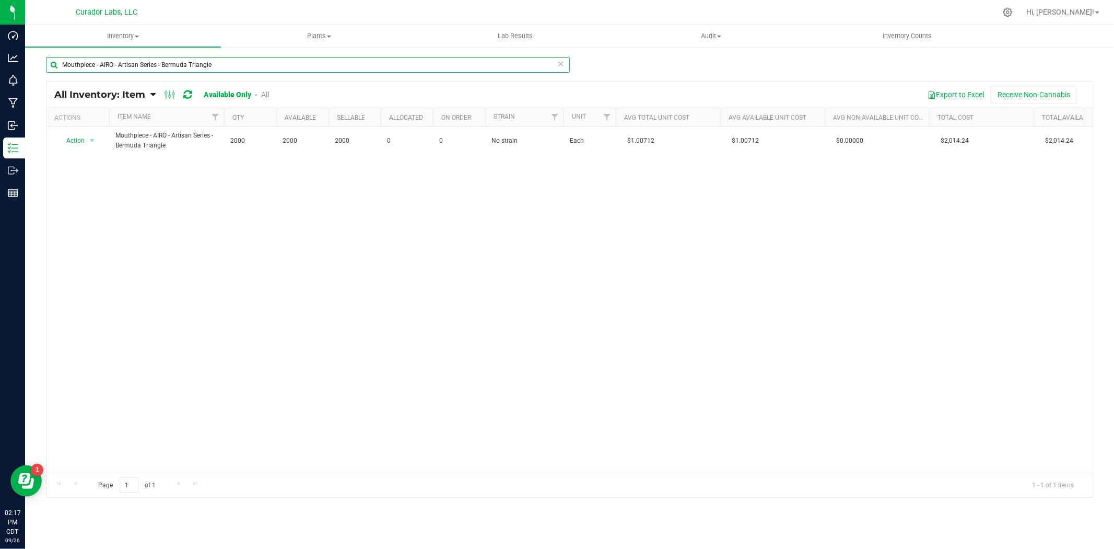
drag, startPoint x: 213, startPoint y: 66, endPoint x: 63, endPoint y: 58, distance: 149.6
click at [0, 54] on html "Dashboard Analytics Monitoring Manufacturing Inbound Inventory Outbound Reports…" at bounding box center [557, 274] width 1114 height 549
paste input "Strain Series Blue Dream"
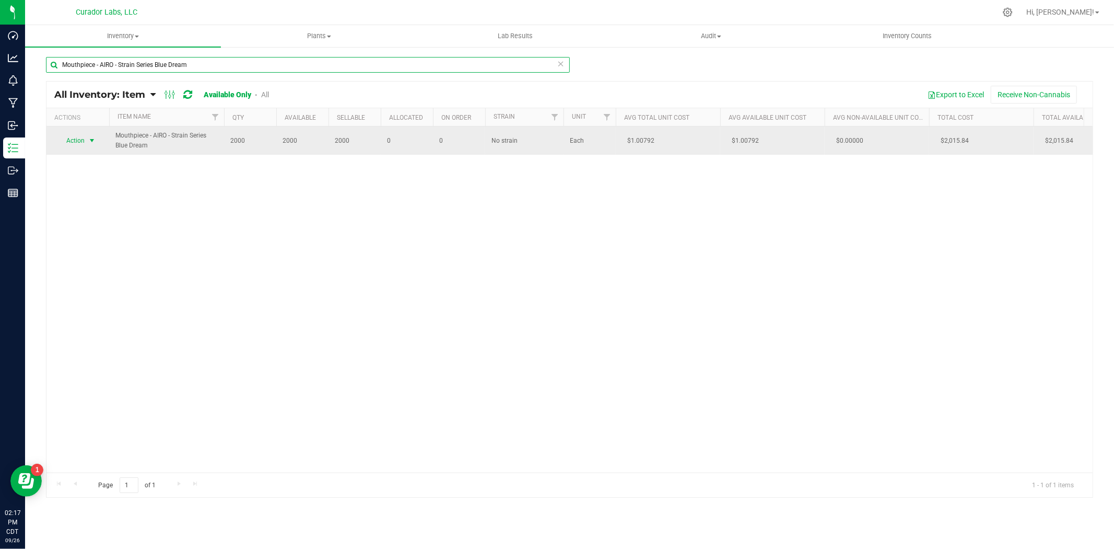
type input "Mouthpiece - AIRO - Strain Series Blue Dream"
click at [82, 136] on span "Action" at bounding box center [71, 140] width 28 height 15
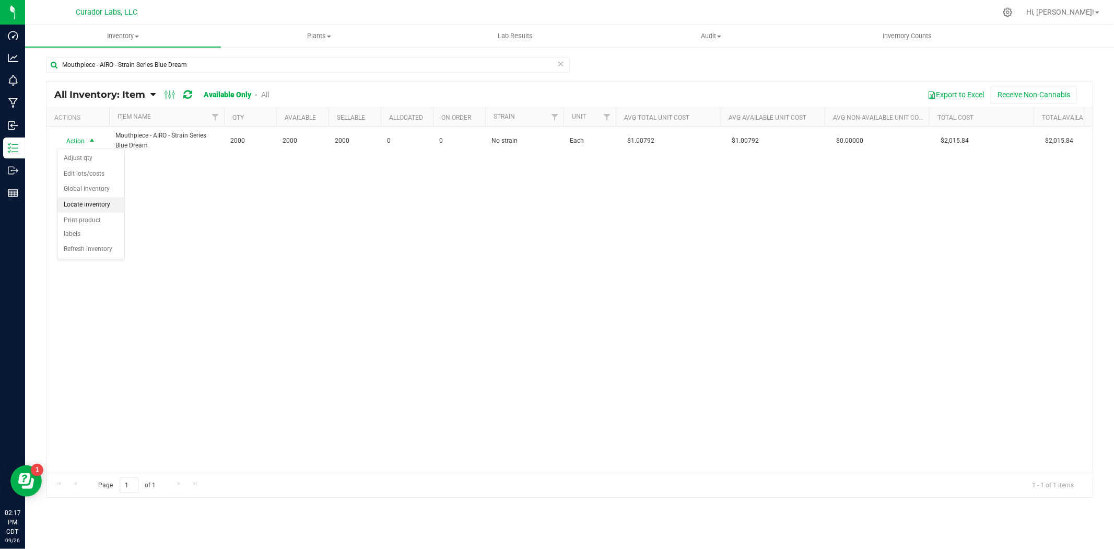
click at [92, 200] on li "Locate inventory" at bounding box center [90, 205] width 67 height 16
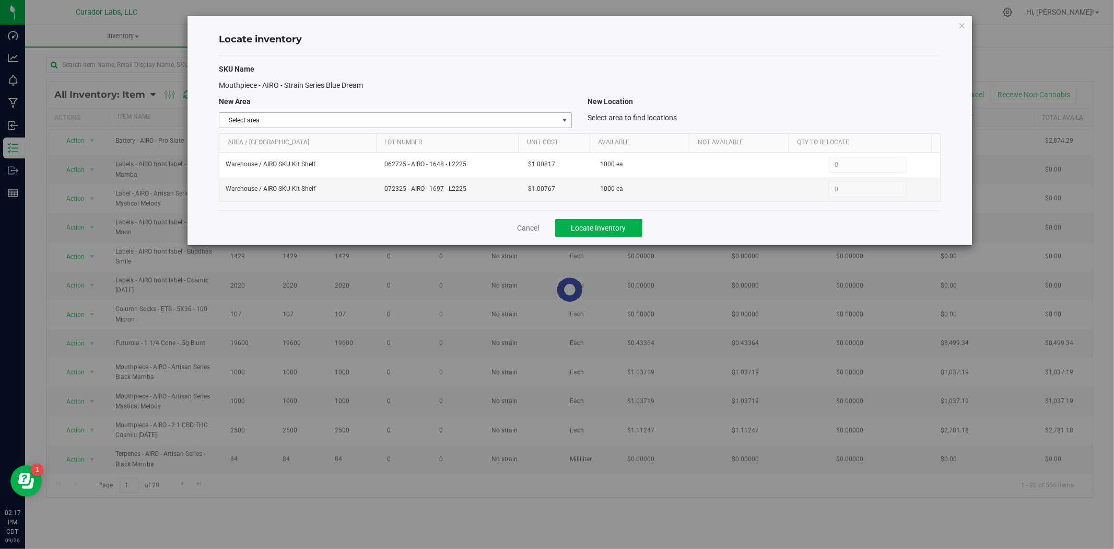
click at [370, 117] on span "Select area" at bounding box center [388, 120] width 339 height 15
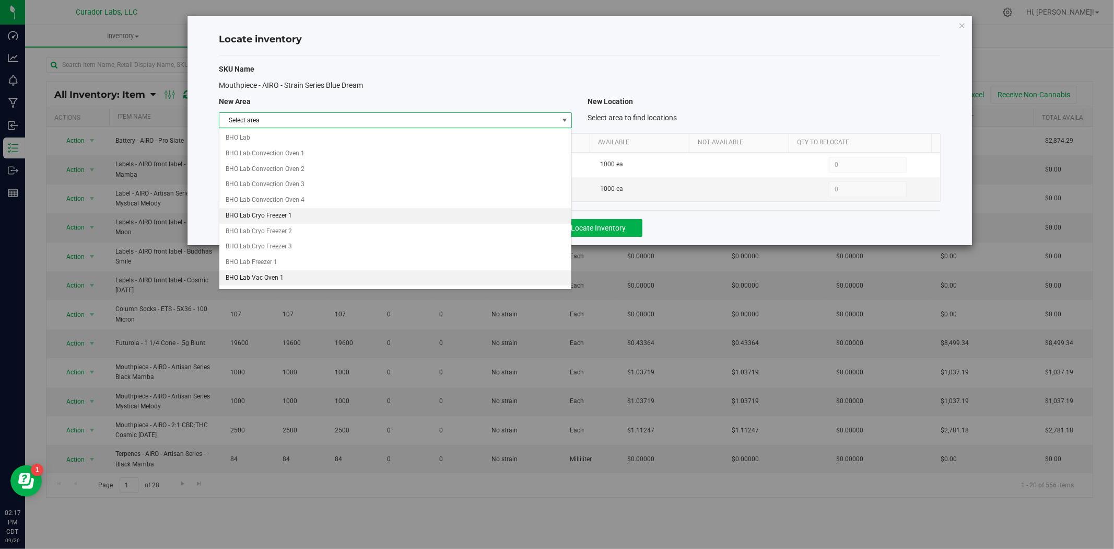
scroll to position [232, 0]
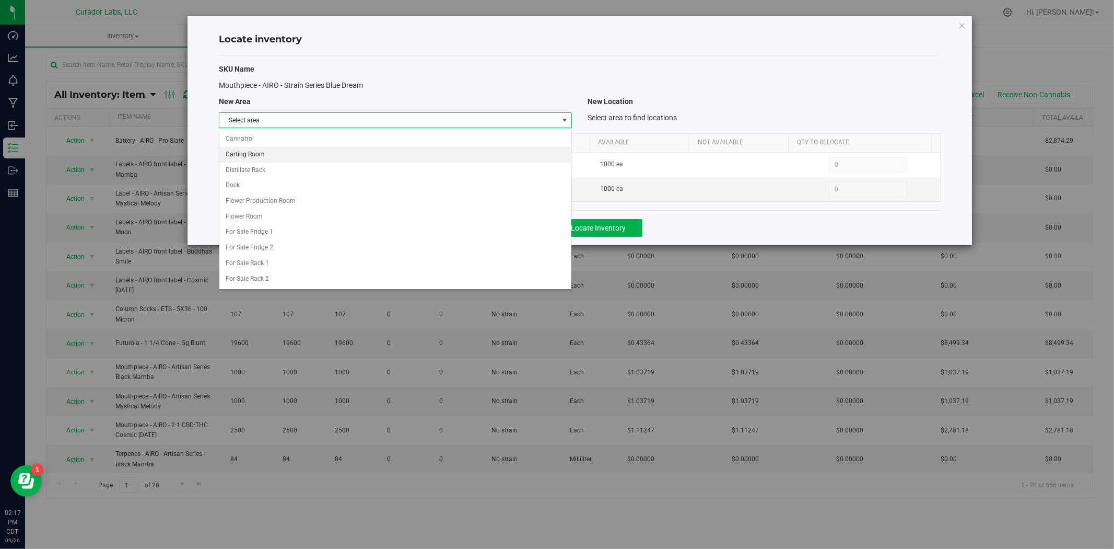
click at [302, 158] on li "Carting Room" at bounding box center [395, 155] width 352 height 16
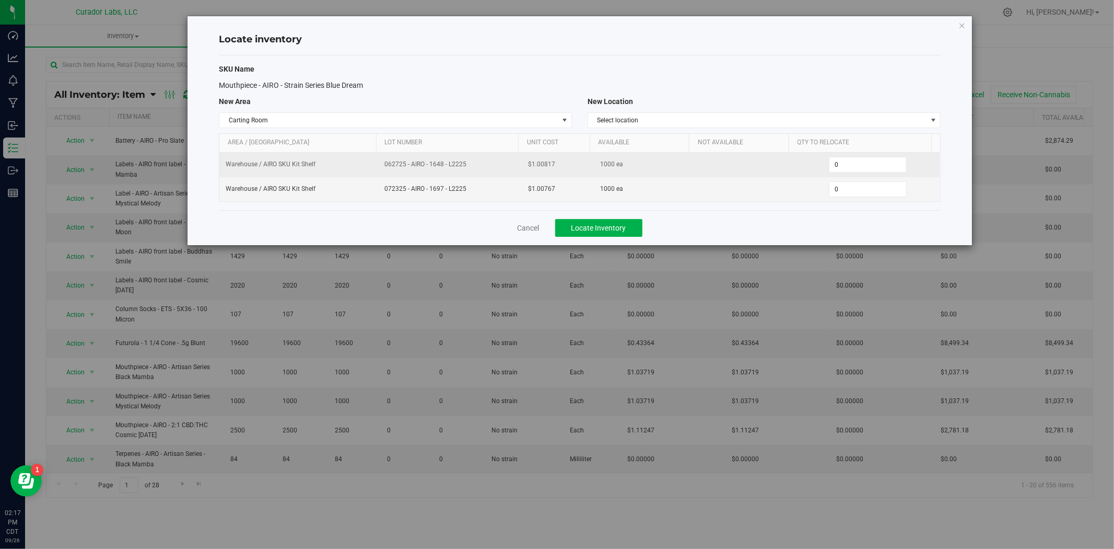
drag, startPoint x: 471, startPoint y: 167, endPoint x: 401, endPoint y: 165, distance: 69.5
click at [324, 174] on tr "Warehouse / AIRO SKU Kit Shelf 062725 - AIRO - 1648 - L2225 $1.00817 1000 ea 0 0" at bounding box center [579, 165] width 721 height 25
copy tr "062725 - AIRO - 1648 - L2225"
click at [783, 173] on tr "Warehouse / AIRO SKU Kit Shelf 062725 - AIRO - 1648 - L2225 $1.00817 1000 ea 0 0" at bounding box center [579, 165] width 721 height 25
type input "1000"
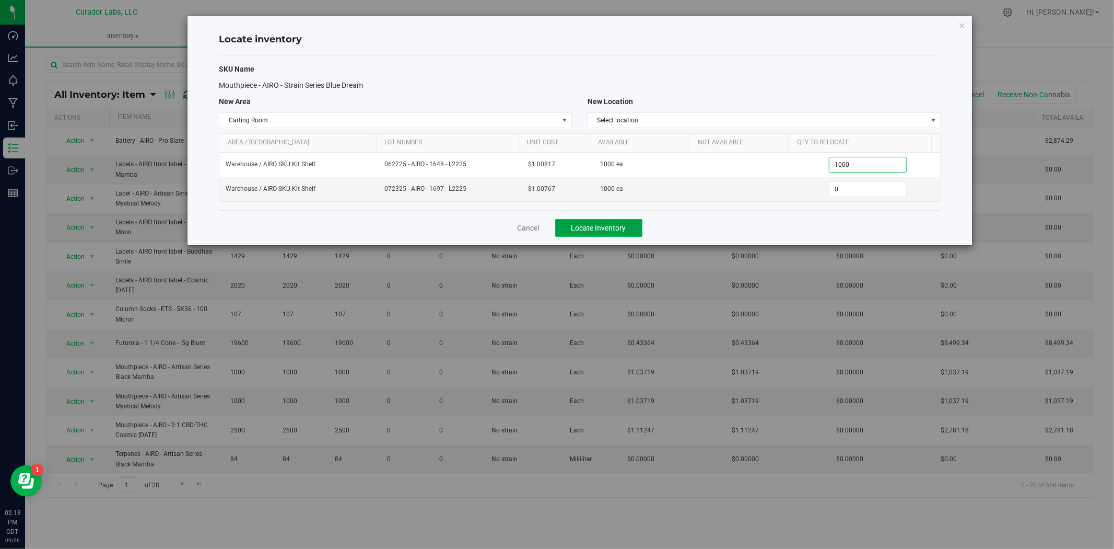
type input "1,000"
click at [614, 229] on span "Locate Inventory" at bounding box center [599, 228] width 55 height 8
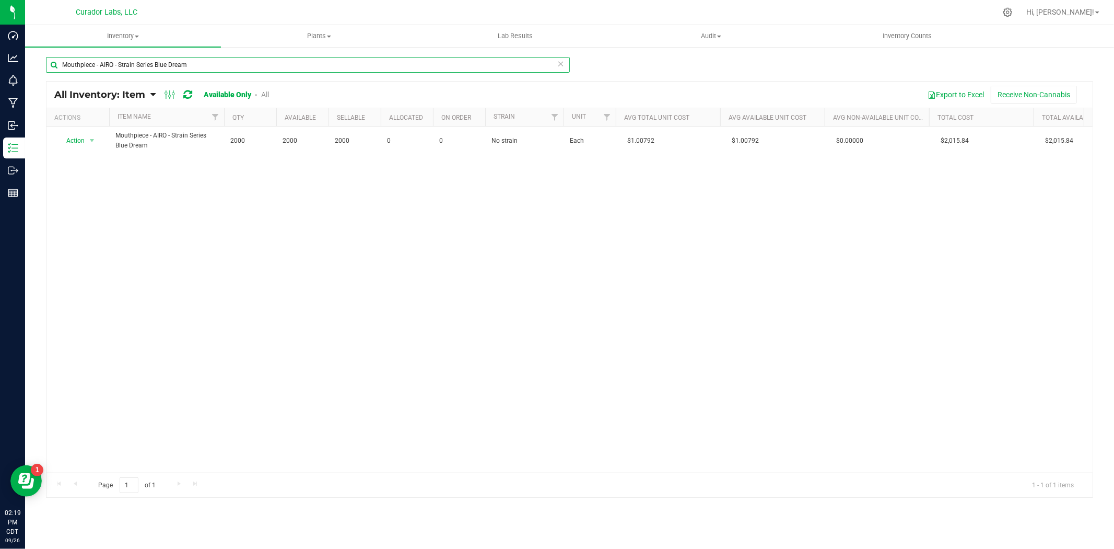
drag, startPoint x: 190, startPoint y: 61, endPoint x: 34, endPoint y: 62, distance: 156.2
click at [0, 51] on html "Dashboard Analytics Monitoring Manufacturing Inbound Inventory Outbound Reports…" at bounding box center [557, 274] width 1114 height 549
click at [238, 71] on input "Mouthpiece - AIRO - Strain Series Blue Dream" at bounding box center [308, 65] width 524 height 16
drag, startPoint x: 17, startPoint y: 51, endPoint x: 84, endPoint y: 60, distance: 67.4
click at [16, 52] on div "Dashboard Analytics Monitoring Manufacturing Inbound Inventory Outbound Reports…" at bounding box center [557, 274] width 1114 height 549
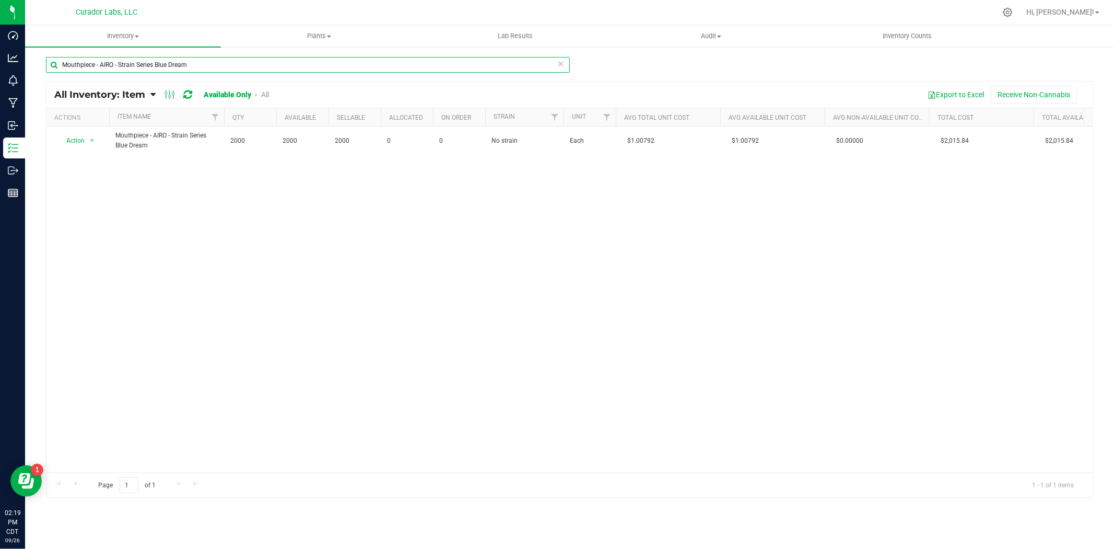
paste input "Artisan Series - Bermuda Triangle"
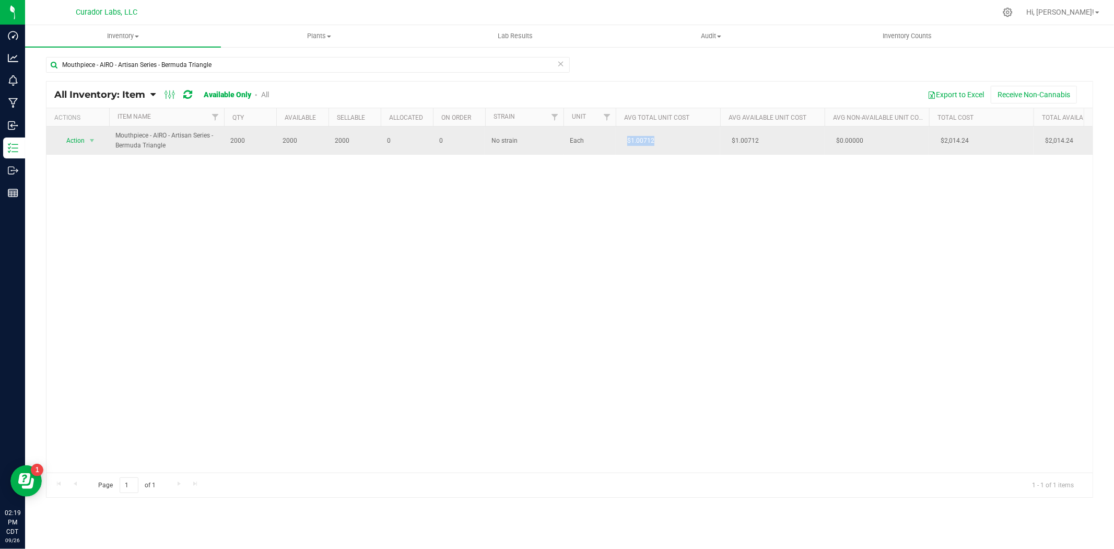
drag, startPoint x: 657, startPoint y: 140, endPoint x: 620, endPoint y: 139, distance: 37.1
click at [620, 139] on td "$1.00712" at bounding box center [668, 140] width 104 height 28
copy span "$1.00712"
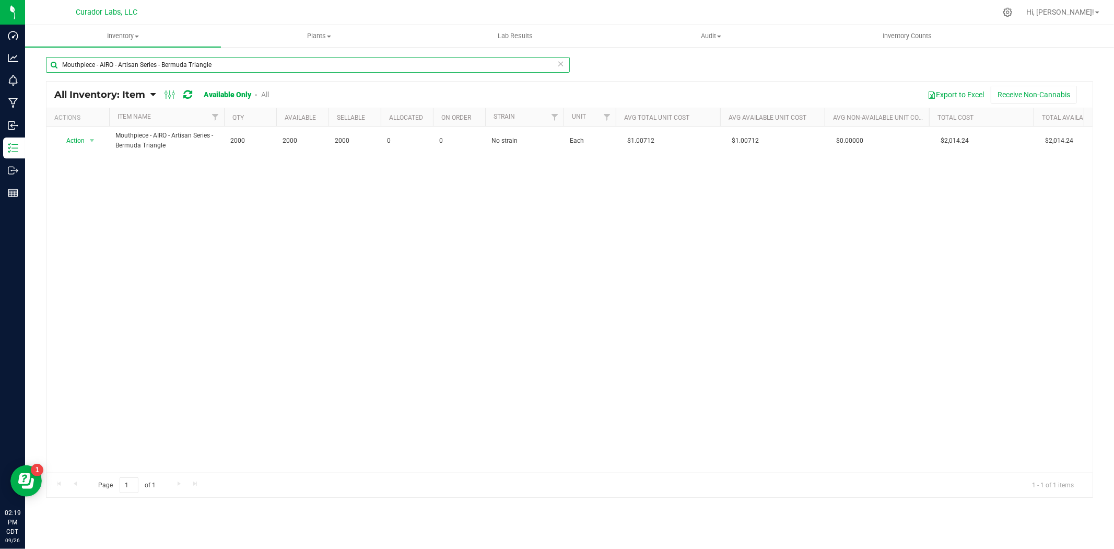
drag, startPoint x: 224, startPoint y: 66, endPoint x: -192, endPoint y: 39, distance: 416.2
click at [0, 39] on html "Dashboard Analytics Monitoring Manufacturing Inbound Inventory Outbound Reports…" at bounding box center [557, 274] width 1114 height 549
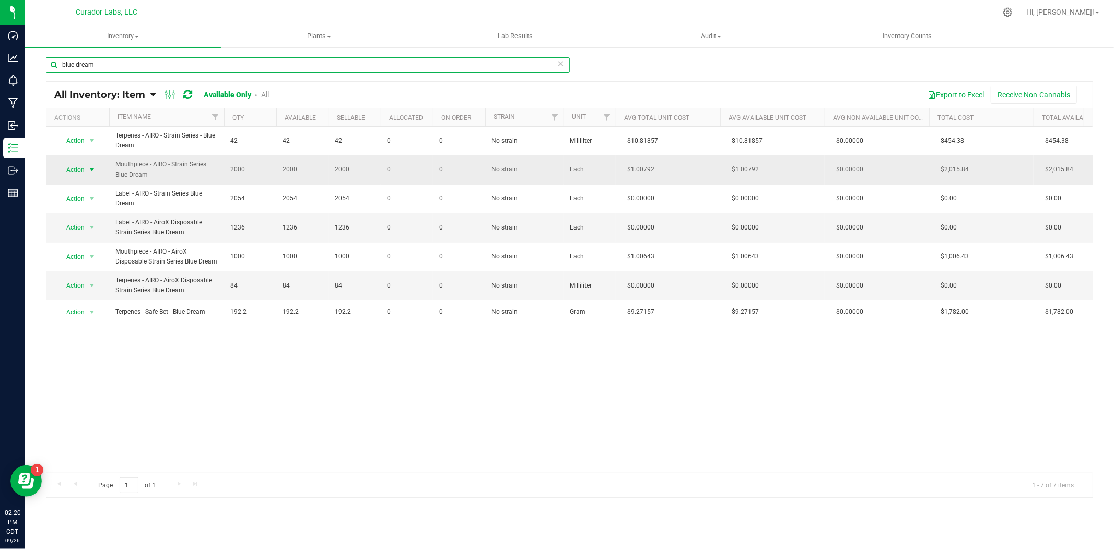
type input "blue dream"
click at [87, 173] on span "select" at bounding box center [92, 169] width 13 height 15
click at [79, 236] on li "Locate inventory" at bounding box center [90, 234] width 67 height 16
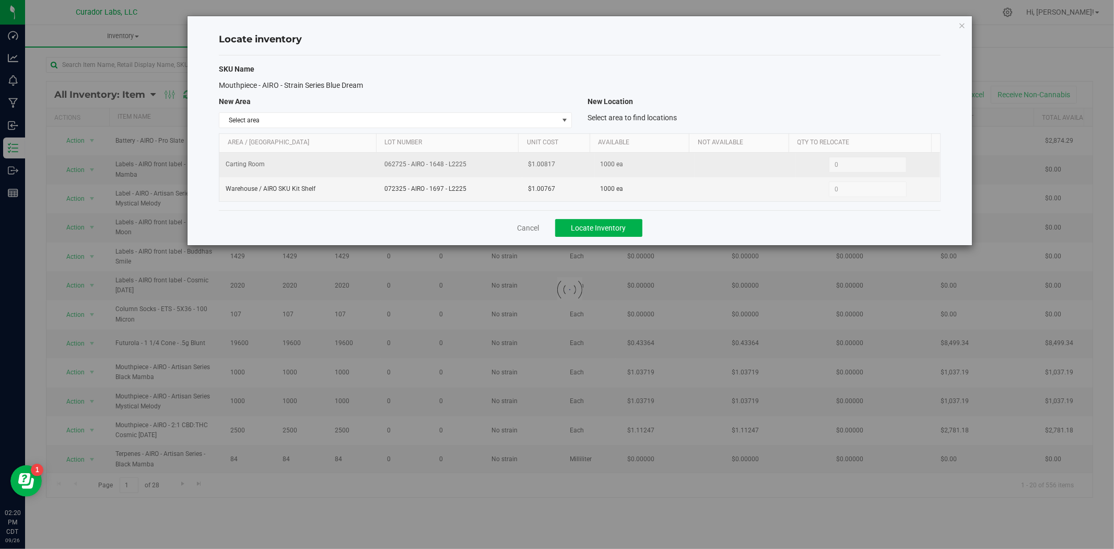
drag, startPoint x: 555, startPoint y: 164, endPoint x: 499, endPoint y: 165, distance: 55.4
click at [499, 165] on tr "Carting Room 062725 - AIRO - 1648 - L2225 $1.00817 1000 ea 0 0" at bounding box center [579, 165] width 721 height 25
copy tr "$1.00817"
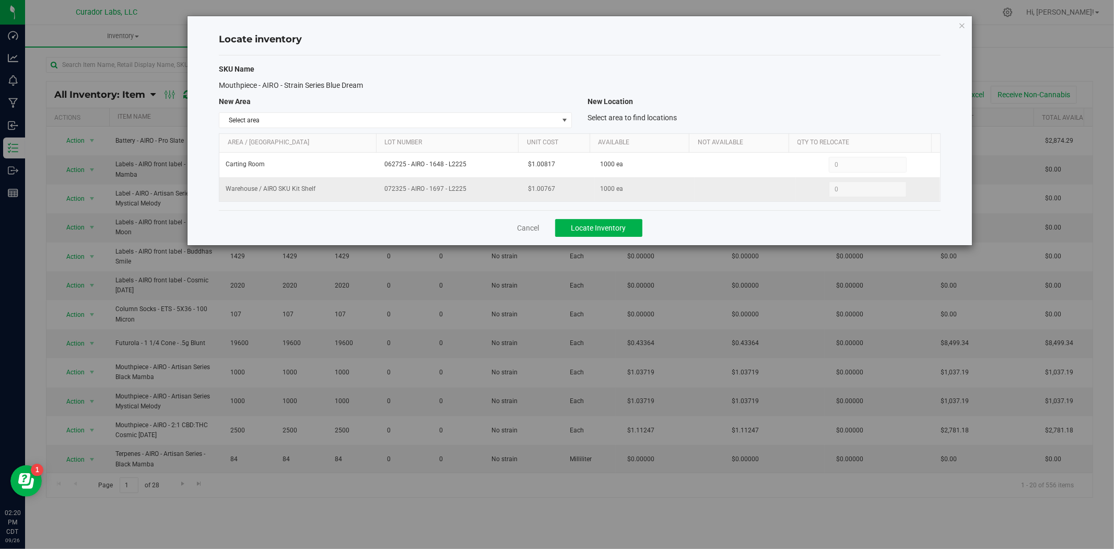
drag, startPoint x: 555, startPoint y: 188, endPoint x: 512, endPoint y: 190, distance: 43.4
click at [512, 190] on tr "Warehouse / AIRO SKU Kit Shelf 072325 - AIRO - 1697 - L2225 $1.00767 1000 ea 0 0" at bounding box center [579, 189] width 721 height 24
copy tr "$1.00767"
drag, startPoint x: 534, startPoint y: 224, endPoint x: 507, endPoint y: 207, distance: 32.1
click at [534, 225] on link "Cancel" at bounding box center [529, 228] width 22 height 10
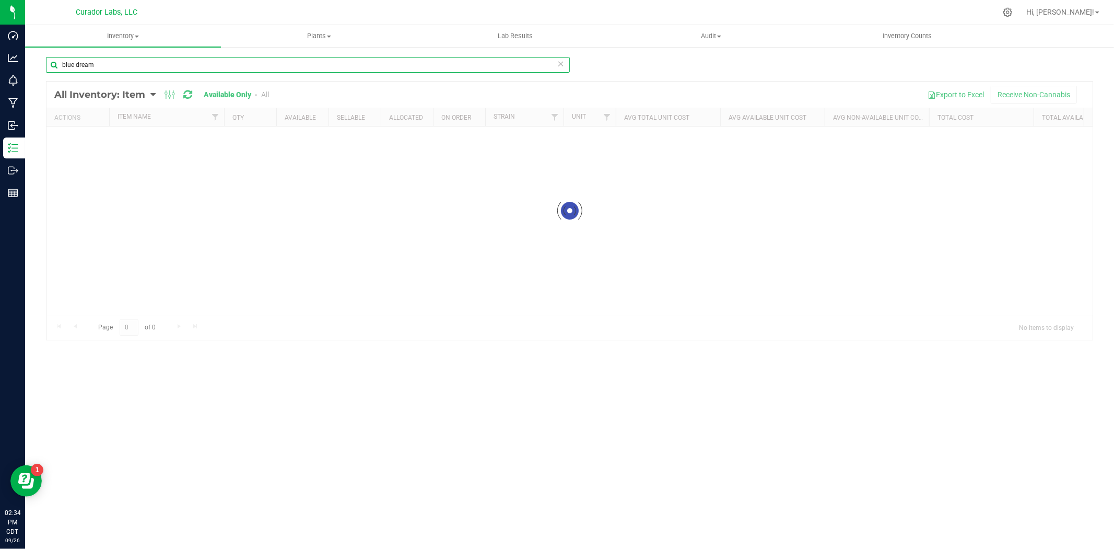
drag, startPoint x: 133, startPoint y: 61, endPoint x: -60, endPoint y: 53, distance: 192.4
click at [0, 53] on html "Dashboard Analytics Monitoring Manufacturing Inbound Inventory Outbound Reports…" at bounding box center [557, 274] width 1114 height 549
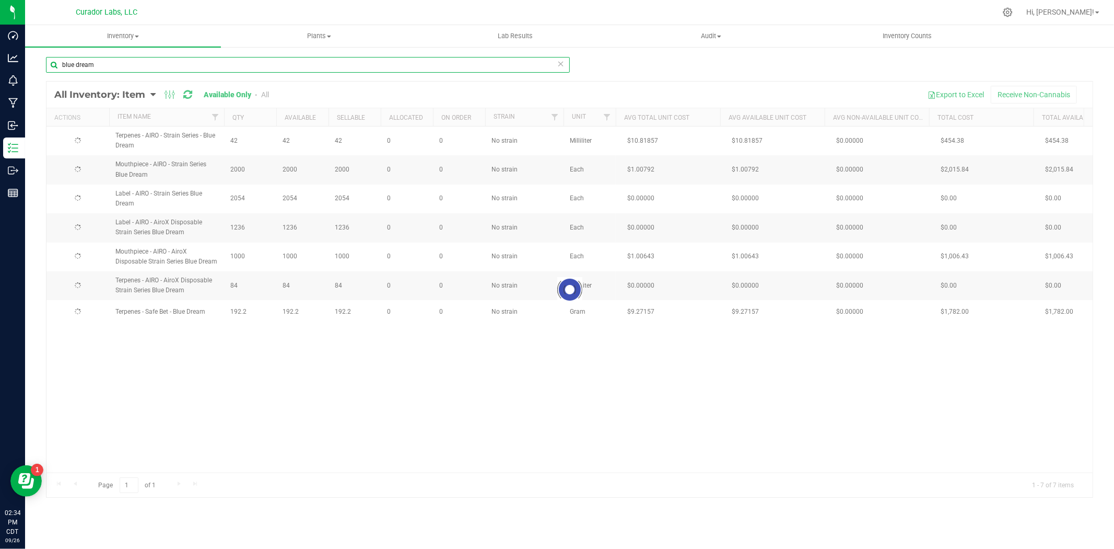
paste input "Cart - Safe Bet - AIO Disti Eco Star Recycle Sticker + Warning on Orange - 1ml"
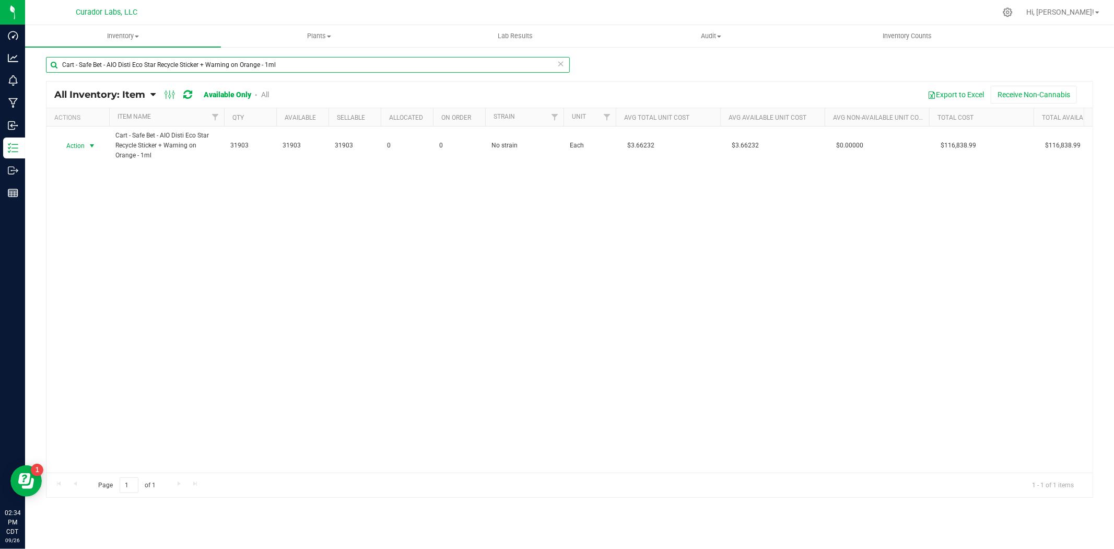
type input "Cart - Safe Bet - AIO Disti Eco Star Recycle Sticker + Warning on Orange - 1ml"
click at [76, 145] on span "Action" at bounding box center [71, 145] width 28 height 15
click at [86, 210] on li "Locate inventory" at bounding box center [90, 210] width 67 height 16
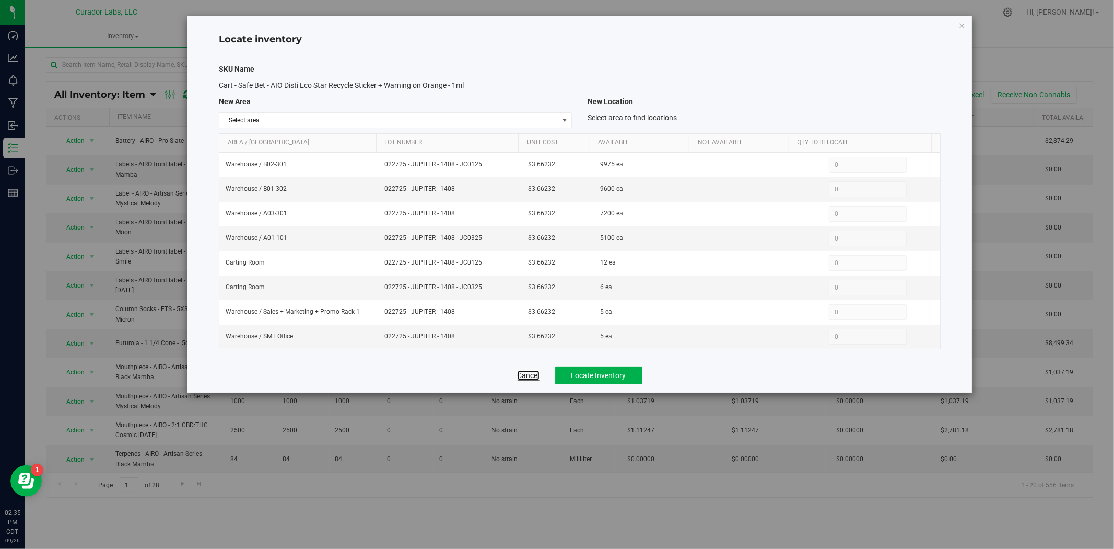
click at [533, 380] on link "Cancel" at bounding box center [529, 375] width 22 height 10
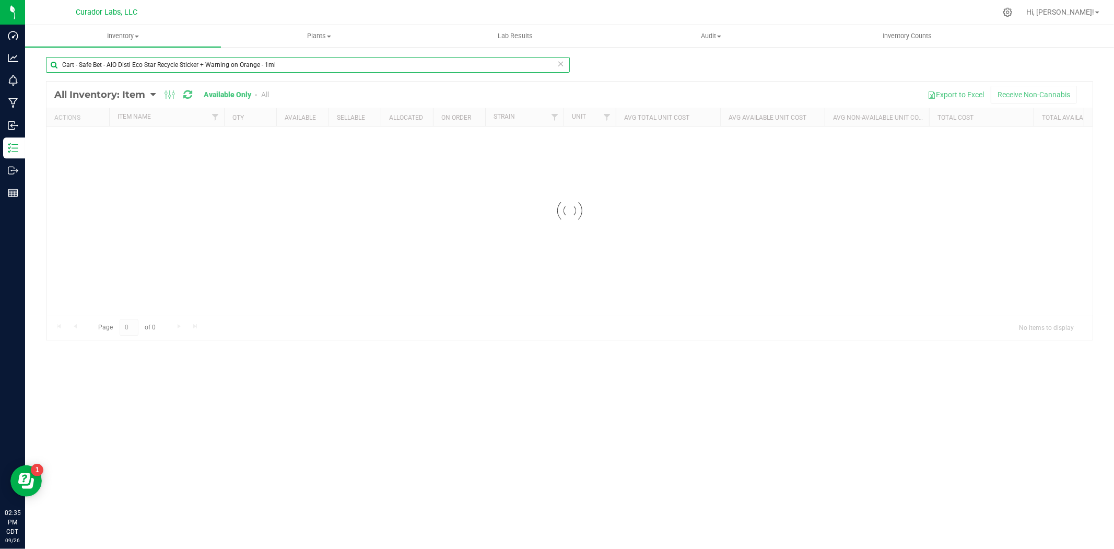
drag, startPoint x: 298, startPoint y: 64, endPoint x: -100, endPoint y: 61, distance: 398.6
click at [0, 61] on html "Dashboard Analytics Monitoring Manufacturing Inbound Inventory Outbound Reports…" at bounding box center [557, 274] width 1114 height 549
paste input "Bet - EZ Click Glass Distillate THC M [PERSON_NAME] - 1mL"
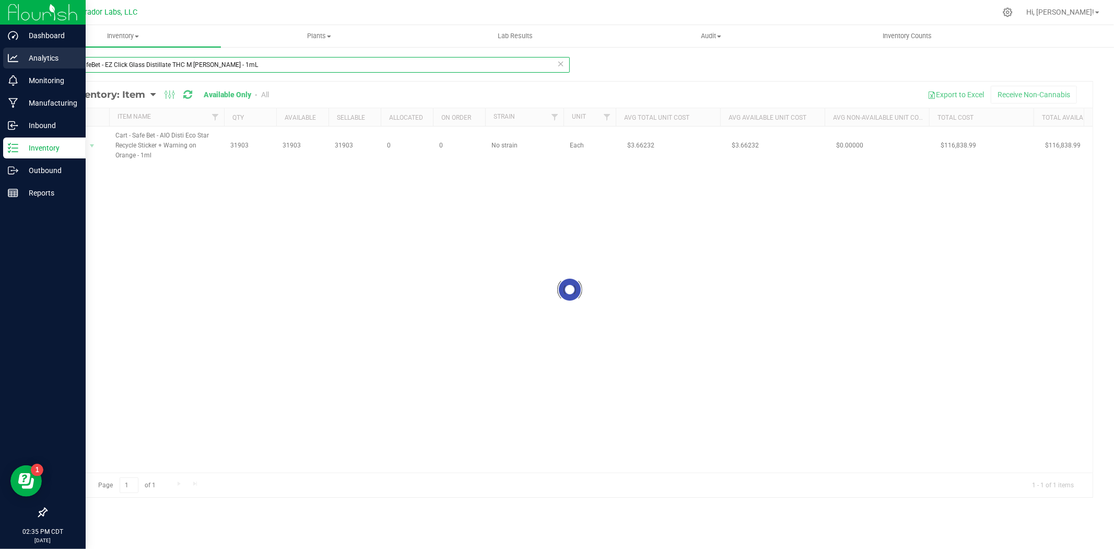
type input "Cart - SafeBet - EZ Click Glass Distillate THC M [PERSON_NAME] - 1mL"
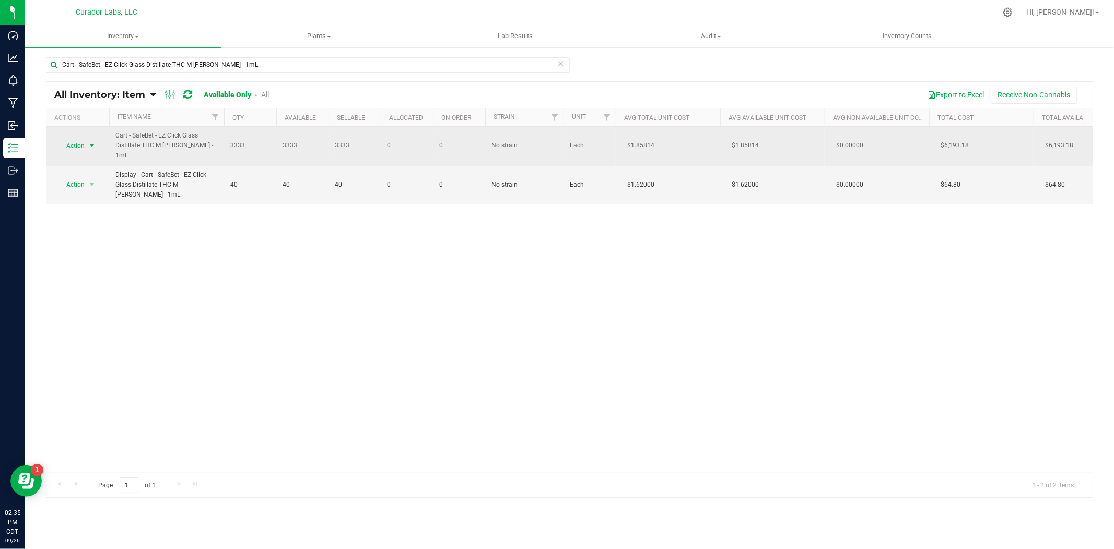
click at [74, 150] on span "Action" at bounding box center [71, 145] width 28 height 15
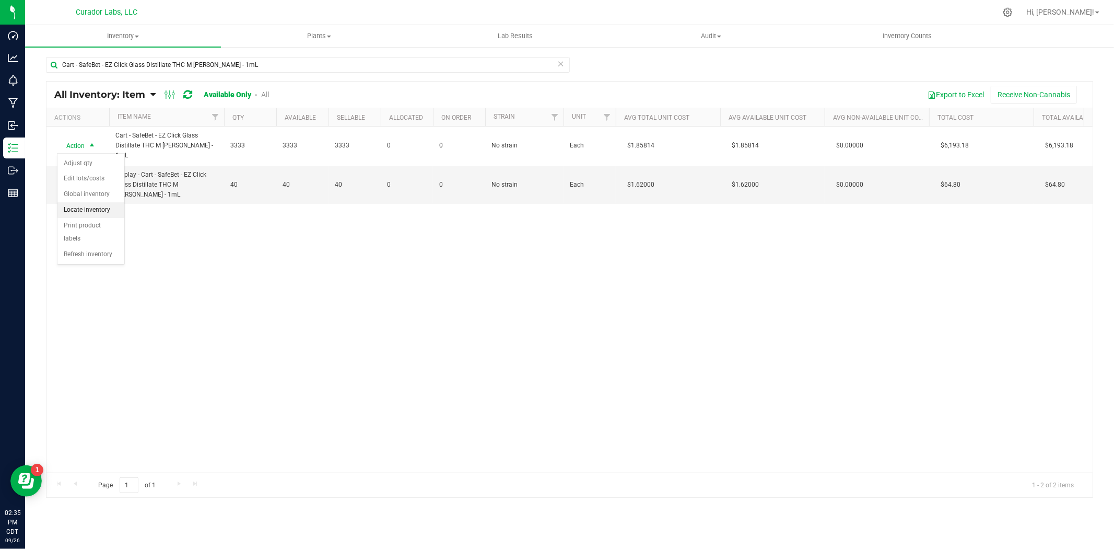
click at [103, 213] on li "Locate inventory" at bounding box center [90, 210] width 67 height 16
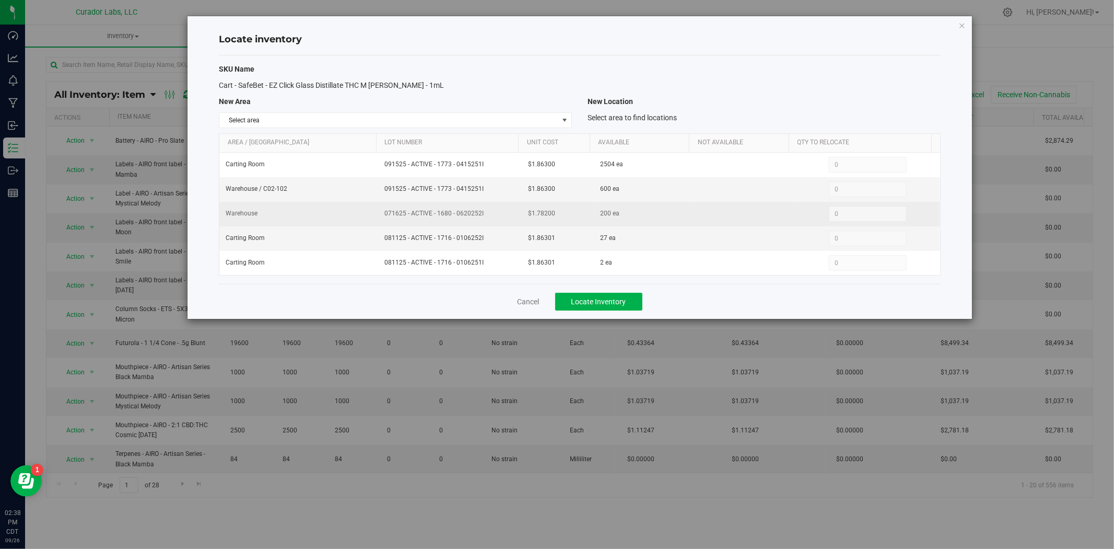
drag, startPoint x: 556, startPoint y: 212, endPoint x: 504, endPoint y: 212, distance: 52.2
click at [504, 212] on tr "Warehouse 071625 - ACTIVE - 1680 - 0620252I $1.78200 200 ea 0 0" at bounding box center [579, 214] width 721 height 25
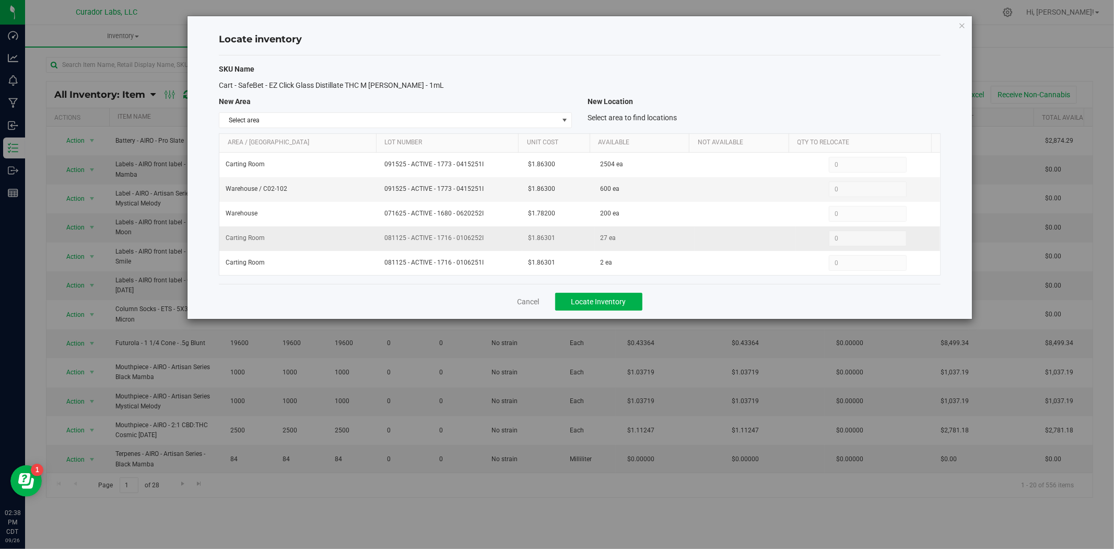
copy tr "$1.78200"
click at [546, 230] on td "$1.86301" at bounding box center [558, 238] width 72 height 25
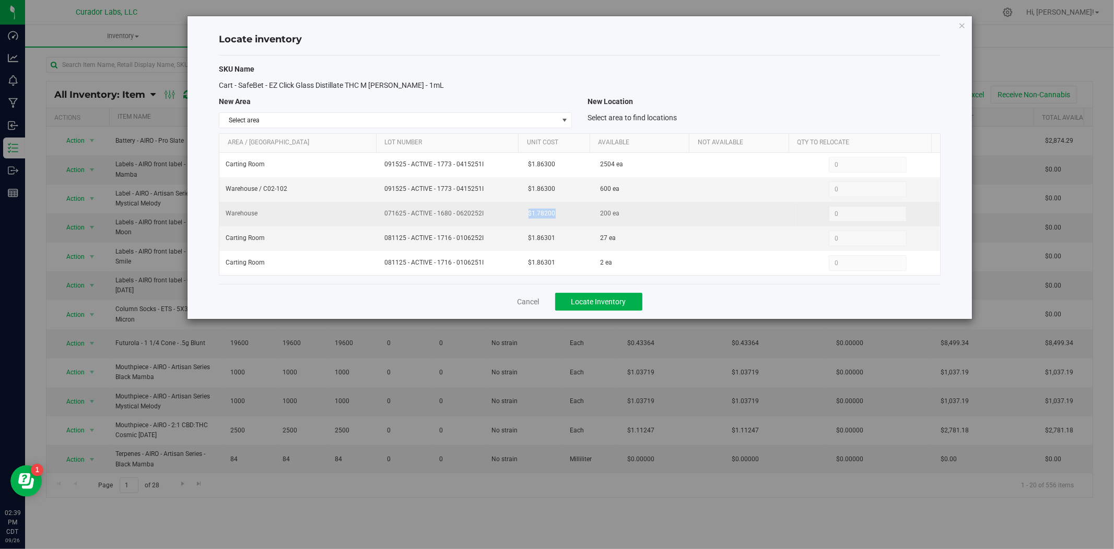
drag, startPoint x: 531, startPoint y: 217, endPoint x: 525, endPoint y: 217, distance: 6.3
click at [525, 217] on td "$1.78200" at bounding box center [558, 214] width 72 height 25
copy span "$1.78200"
click at [560, 220] on td "$1.78200" at bounding box center [558, 214] width 72 height 25
drag, startPoint x: 553, startPoint y: 213, endPoint x: 522, endPoint y: 217, distance: 30.7
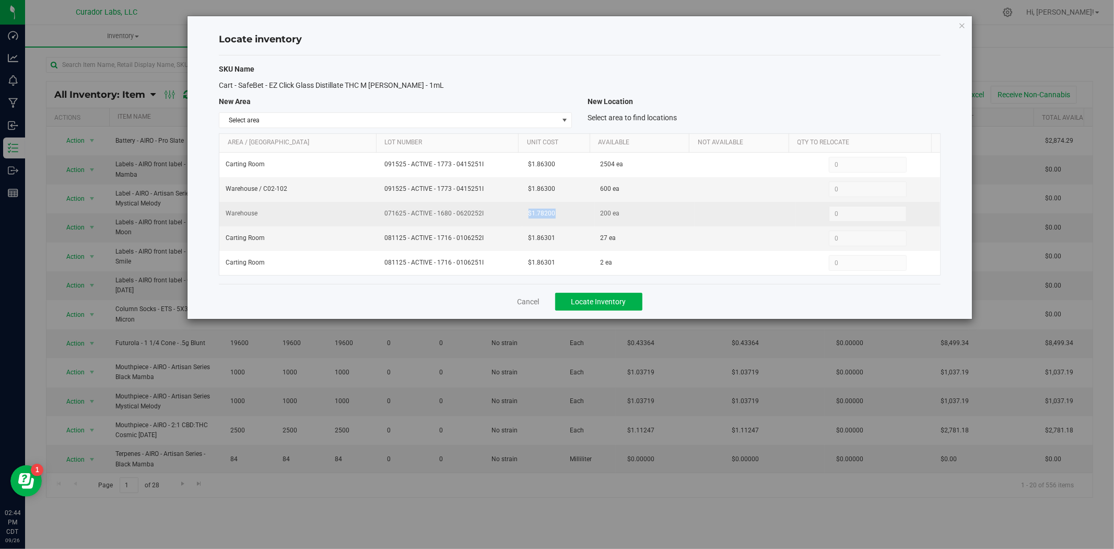
click at [522, 217] on td "$1.78200" at bounding box center [558, 214] width 72 height 25
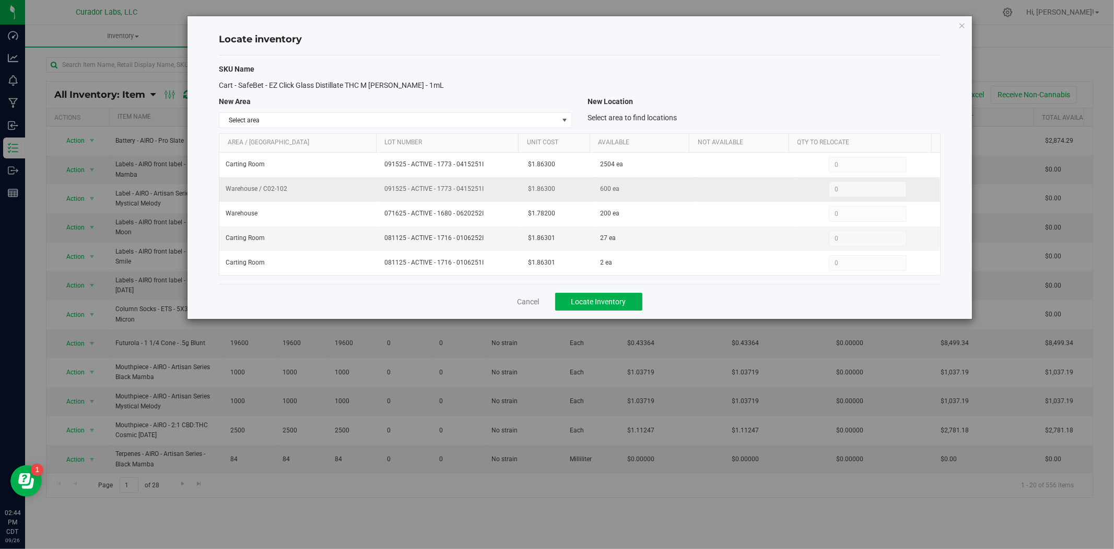
drag, startPoint x: 547, startPoint y: 190, endPoint x: 554, endPoint y: 189, distance: 7.4
click at [548, 190] on span "$1.86300" at bounding box center [542, 189] width 27 height 10
drag, startPoint x: 554, startPoint y: 187, endPoint x: 523, endPoint y: 189, distance: 30.4
click at [523, 189] on td "$1.86300" at bounding box center [558, 189] width 72 height 25
